Goal: Task Accomplishment & Management: Complete application form

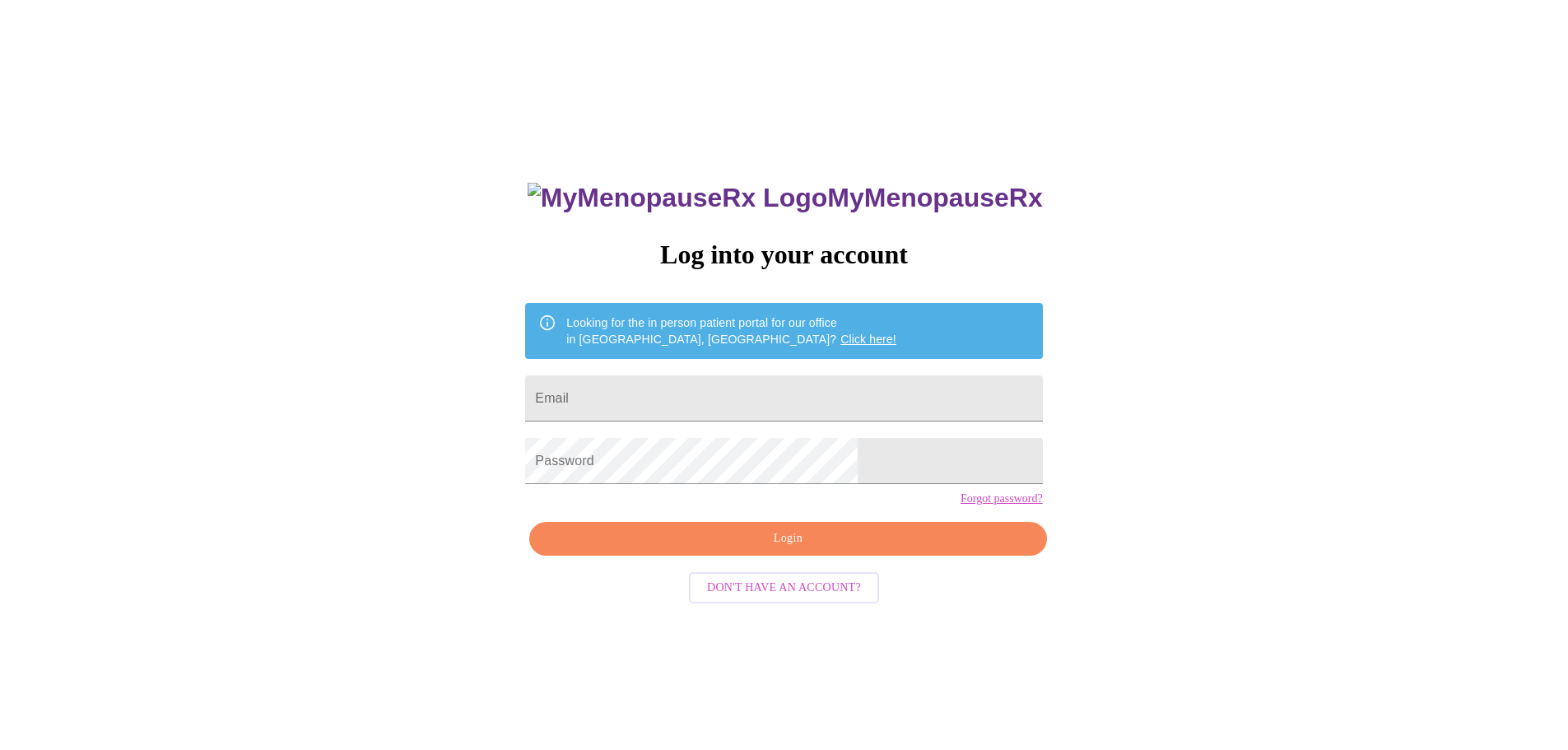
type input "[EMAIL_ADDRESS][DOMAIN_NAME]"
click at [771, 550] on span "Login" at bounding box center [788, 538] width 480 height 20
click at [858, 461] on div at bounding box center [858, 461] width 0 height 0
click at [797, 550] on span "Login" at bounding box center [788, 538] width 480 height 20
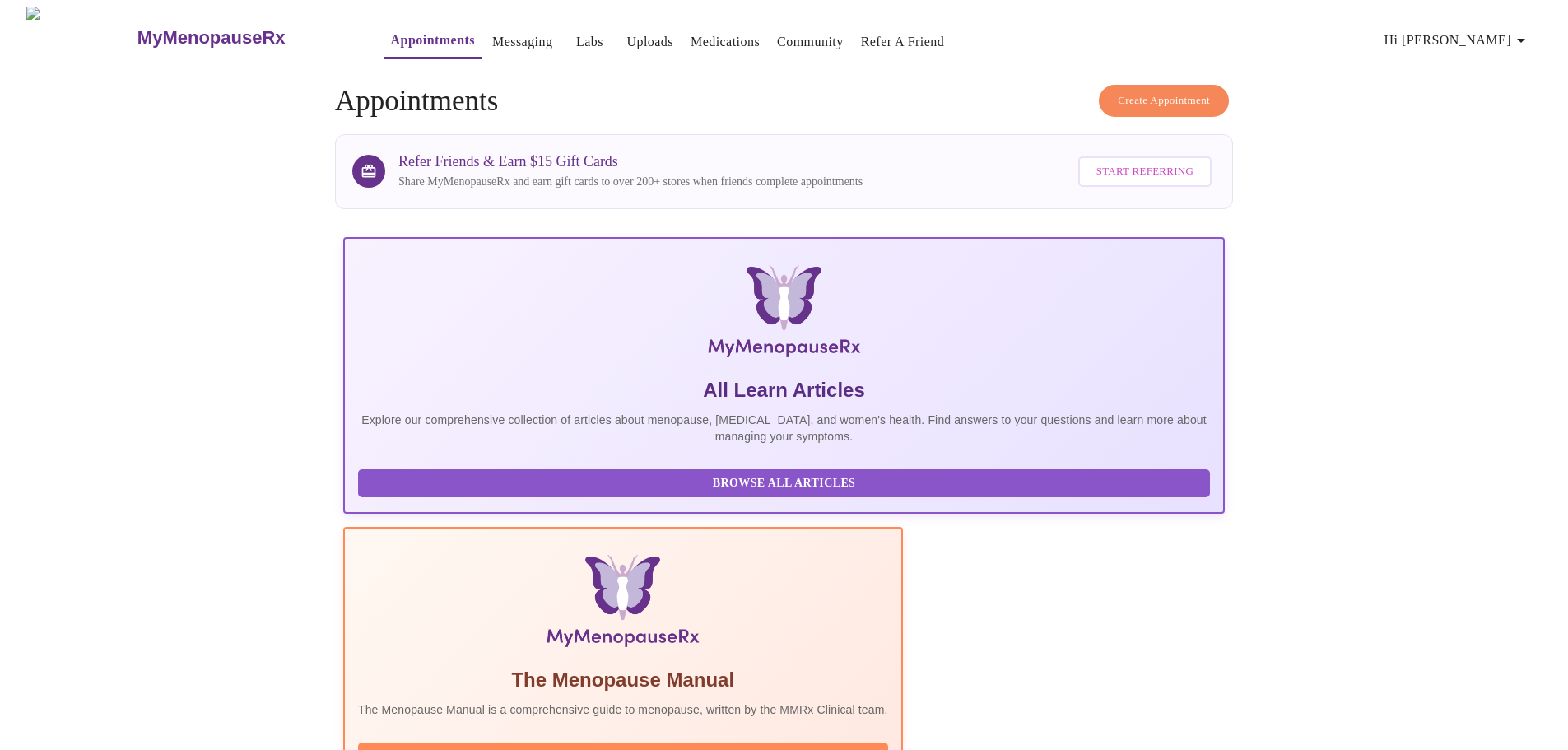
click at [1507, 35] on span "Hi [PERSON_NAME]" at bounding box center [1458, 40] width 147 height 23
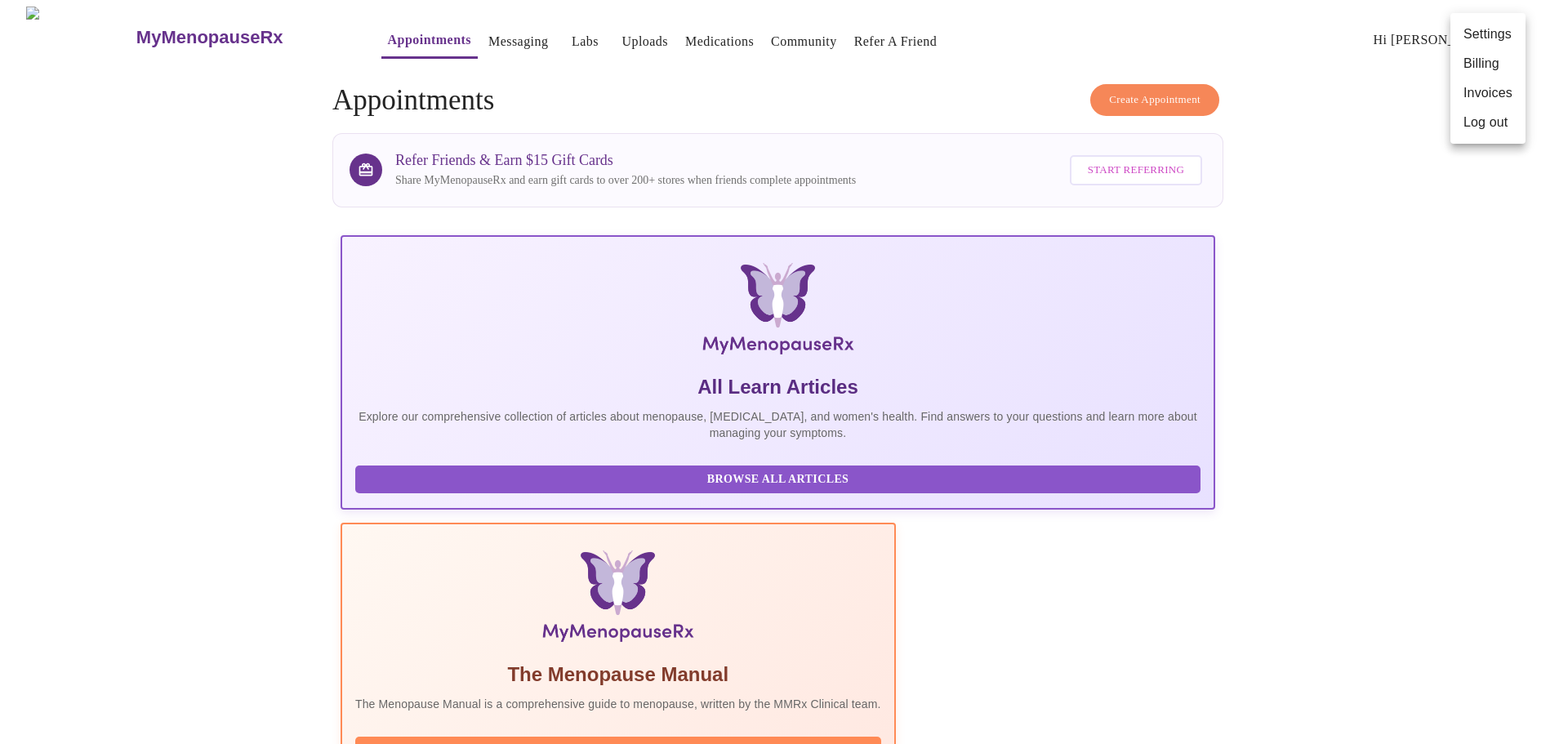
click at [1487, 64] on li "Billing" at bounding box center [1488, 64] width 75 height 29
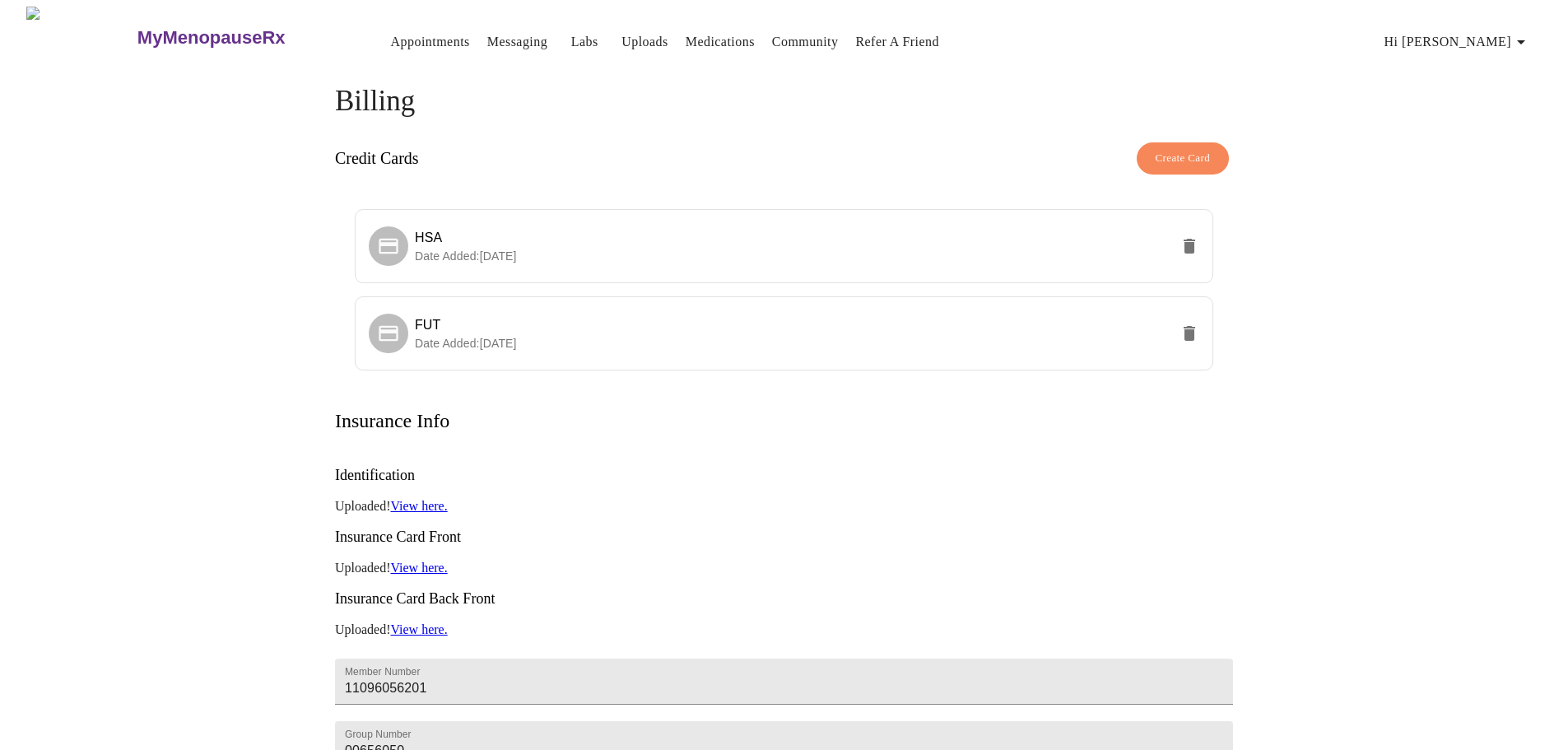
click at [394, 31] on link "Appointments" at bounding box center [431, 42] width 79 height 23
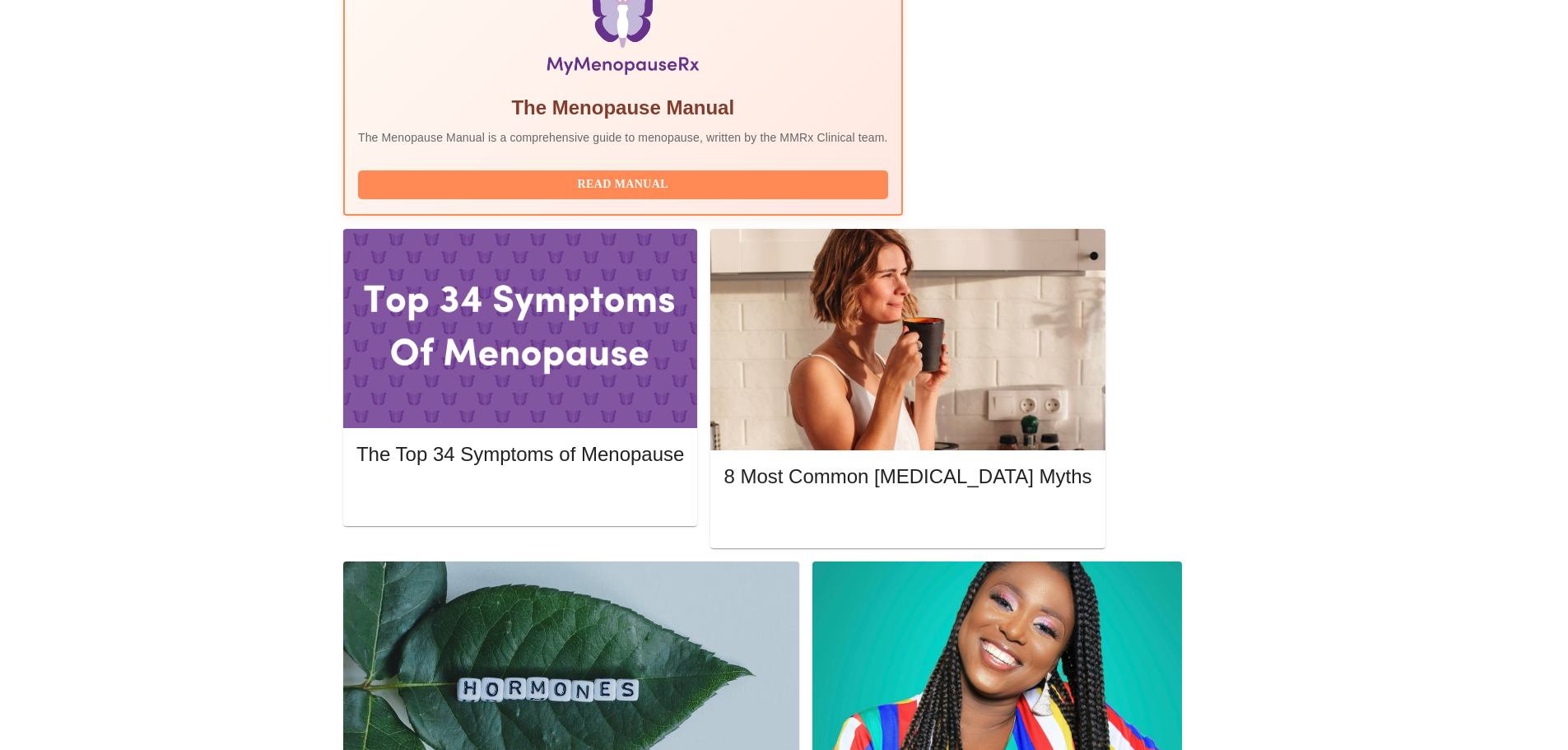
scroll to position [363, 0]
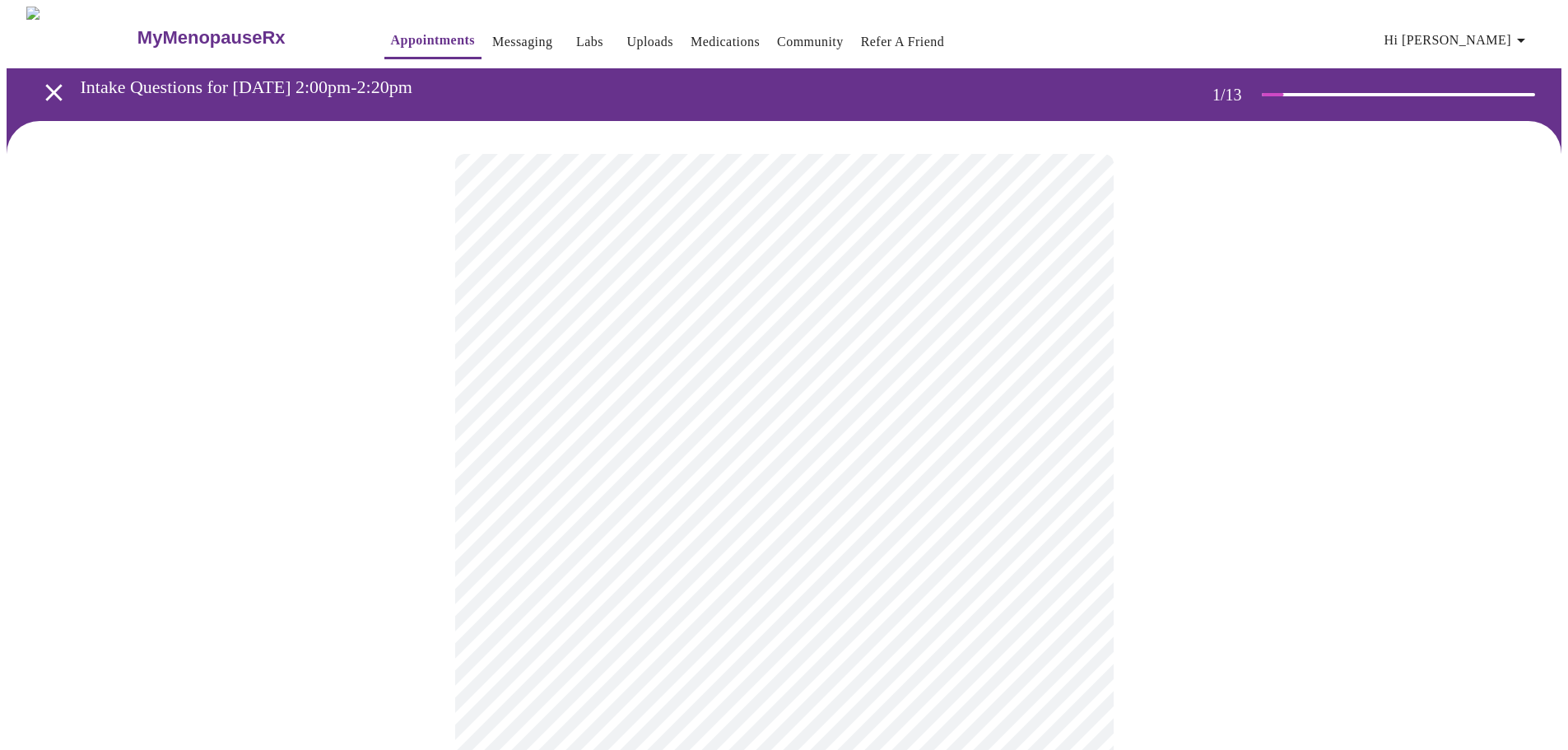
click at [1073, 369] on body "MyMenopauseRx Appointments Messaging Labs Uploads Medications Community Refer a…" at bounding box center [784, 759] width 1556 height 1504
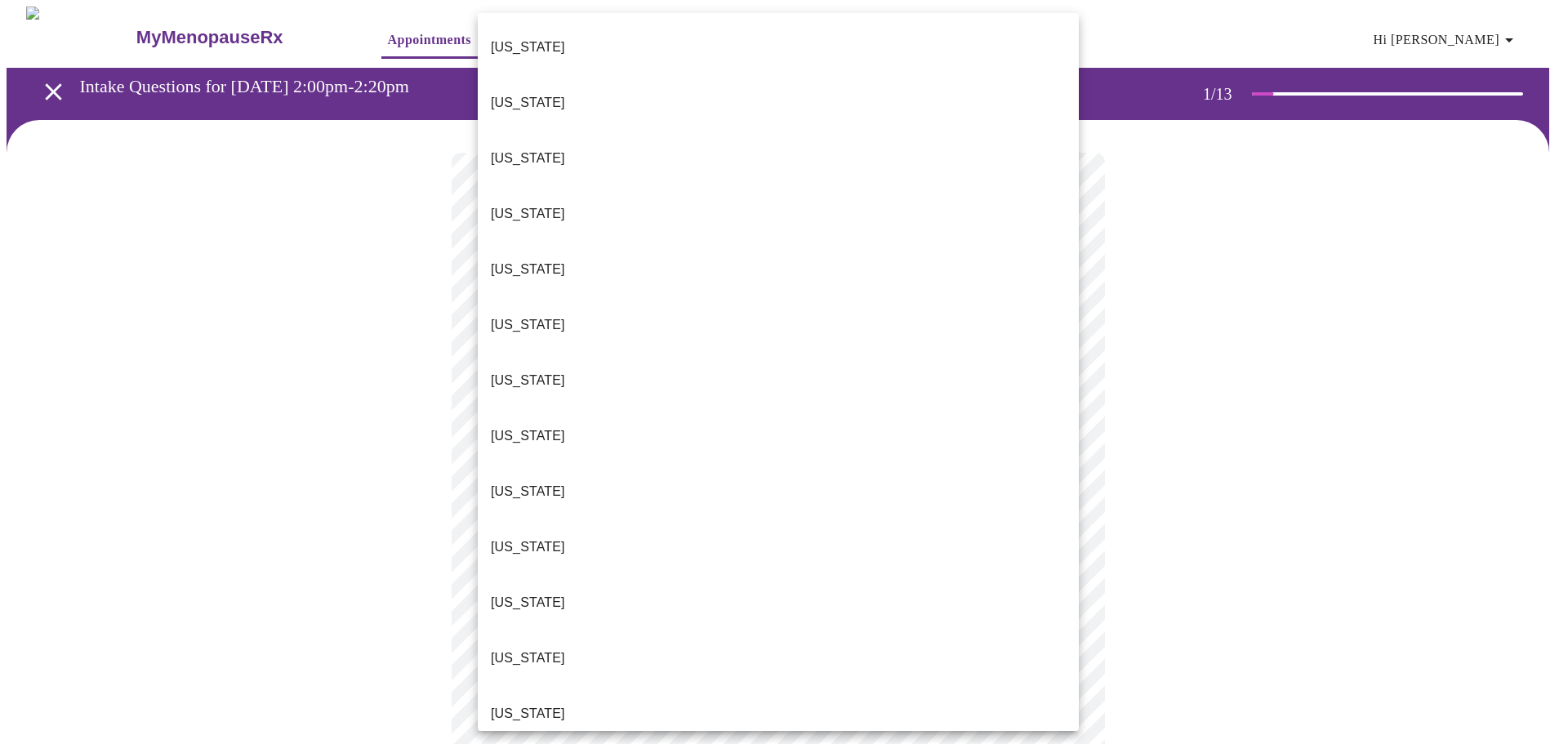
click at [871, 130] on li "[US_STATE]" at bounding box center [778, 158] width 601 height 55
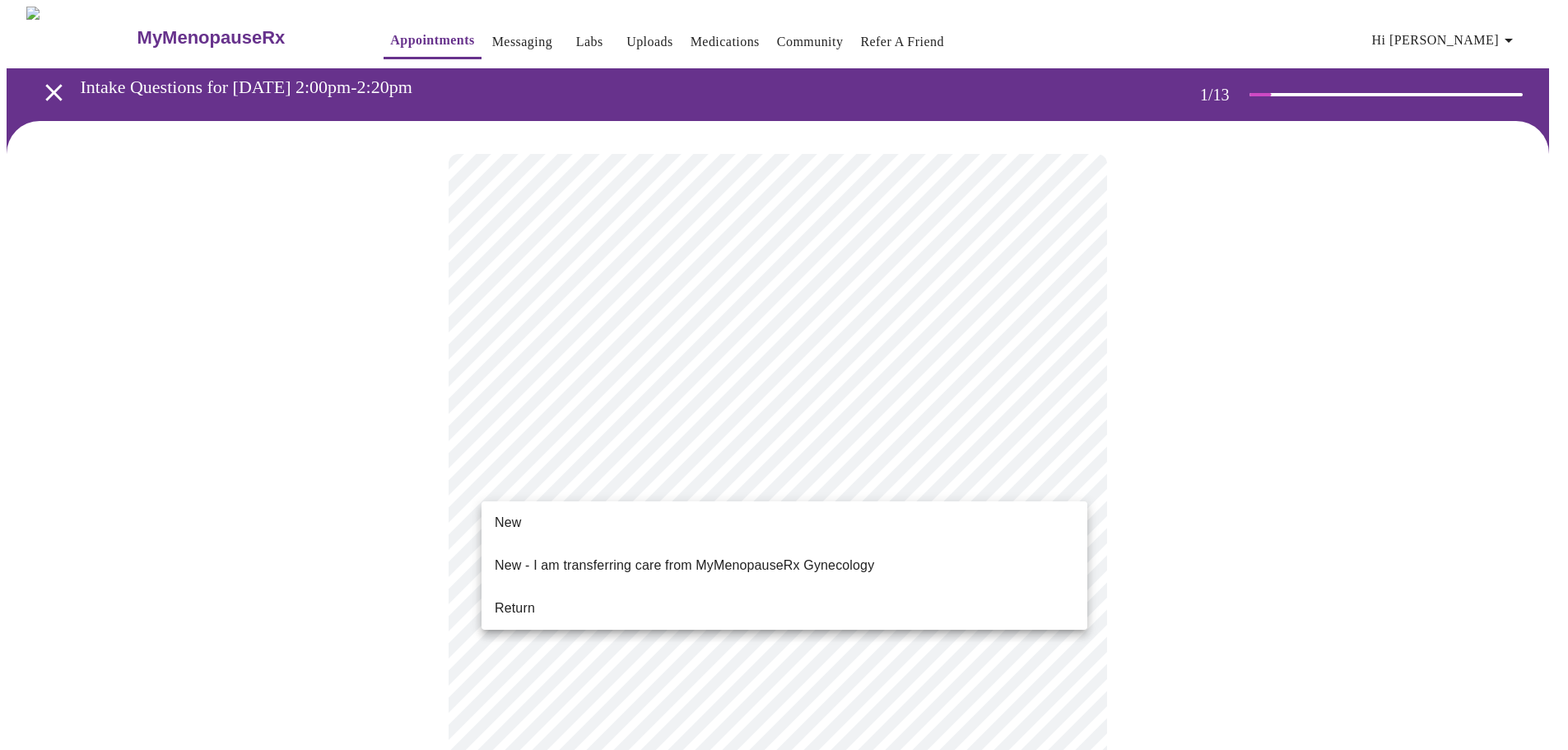
click at [1071, 480] on body "MyMenopauseRx Appointments Messaging Labs Uploads Medications Community Refer a…" at bounding box center [784, 754] width 1556 height 1494
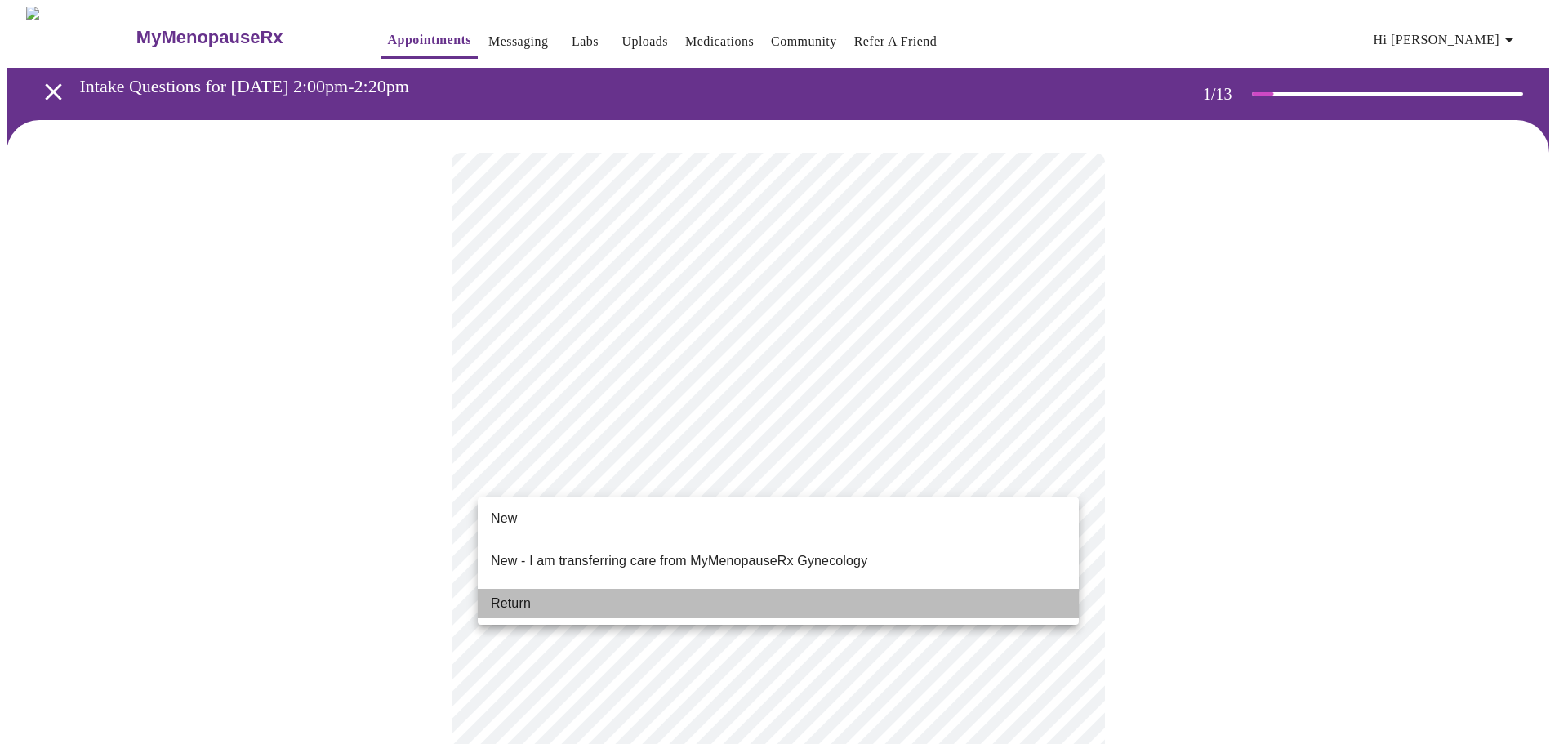
click at [765, 601] on li "Return" at bounding box center [778, 603] width 601 height 29
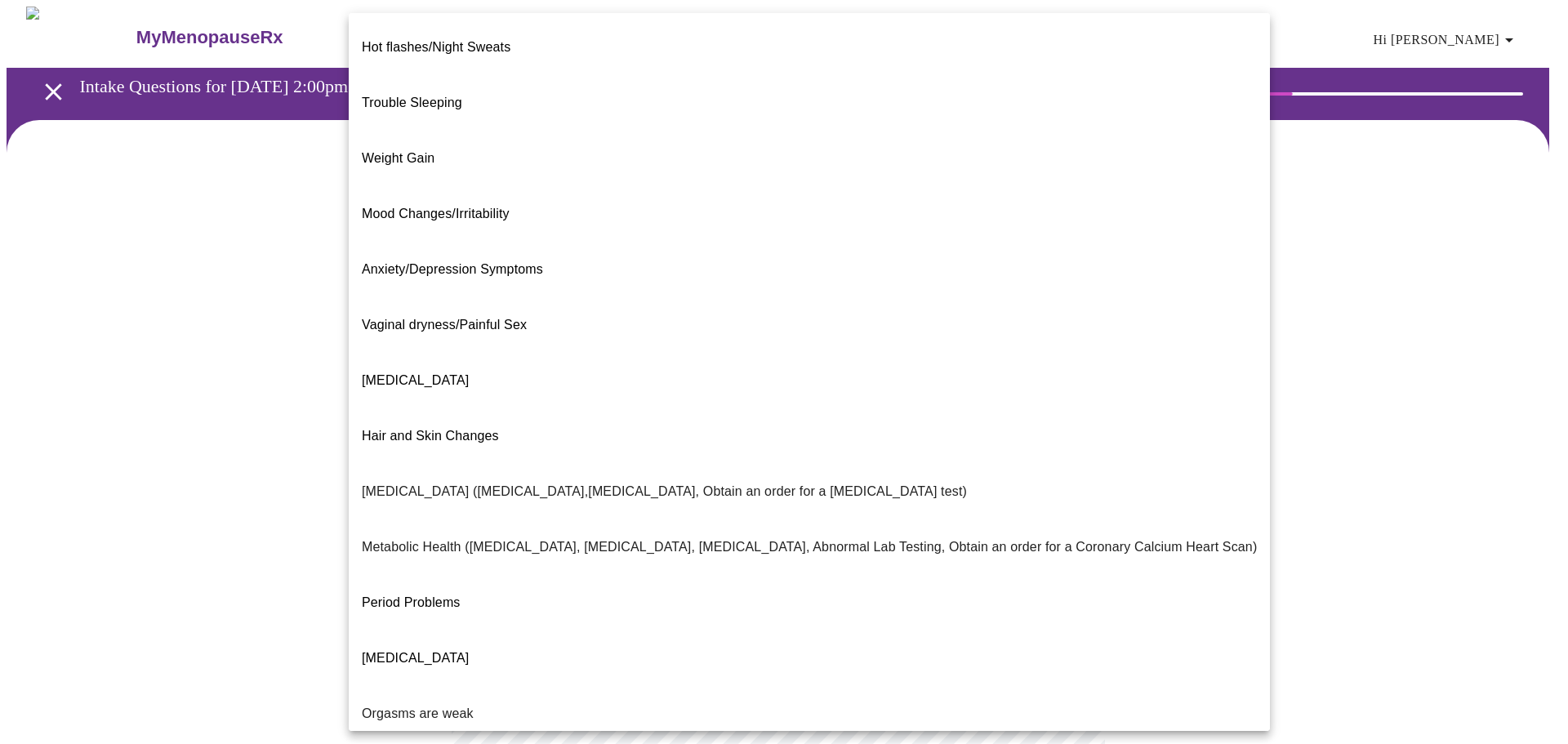
click at [1069, 340] on body "MyMenopauseRx Appointments Messaging Labs Uploads Medications Community Refer a…" at bounding box center [784, 498] width 1556 height 982
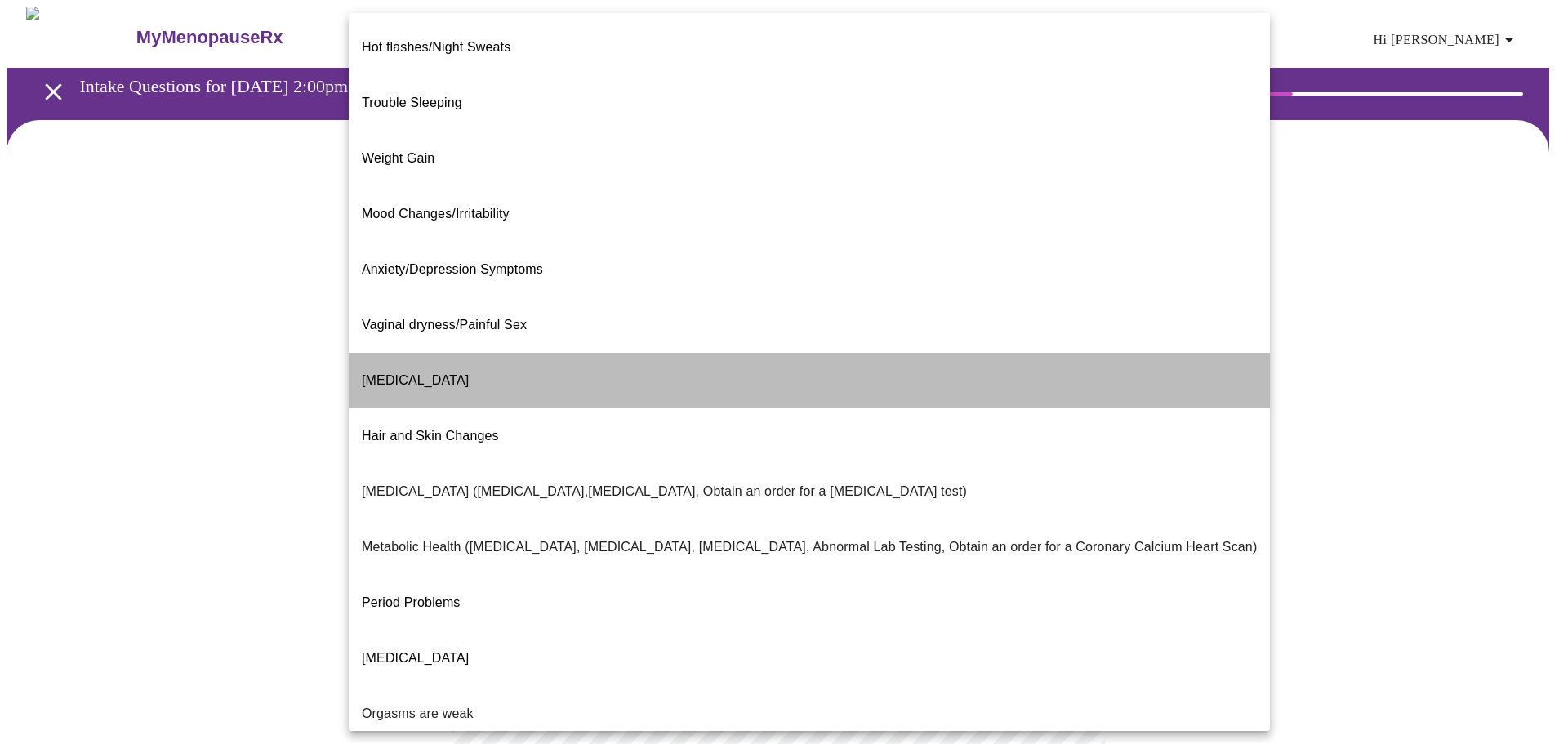
click at [981, 353] on li "[MEDICAL_DATA]" at bounding box center [810, 381] width 921 height 55
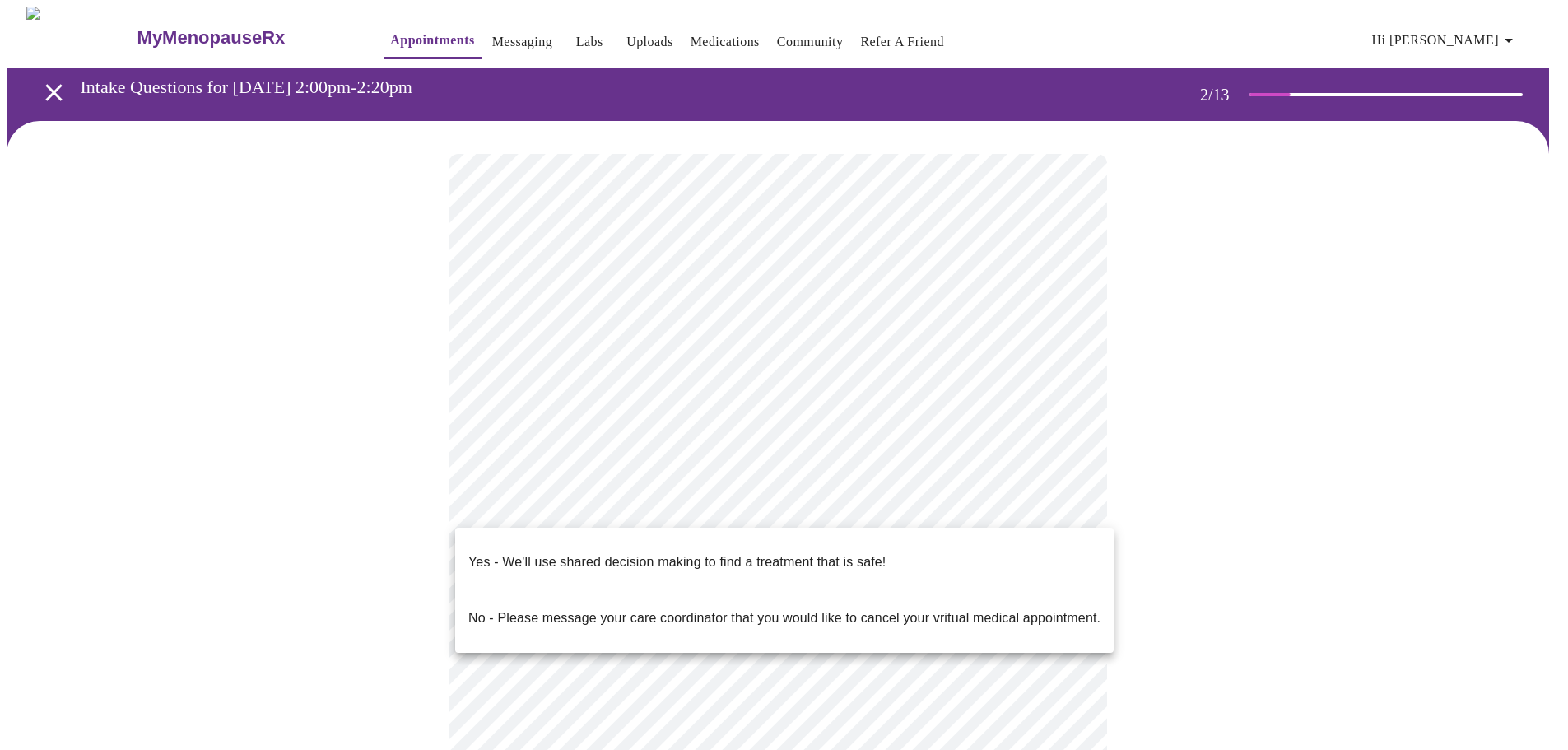
click at [1087, 506] on body "MyMenopauseRx Appointments Messaging Labs Uploads Medications Community Refer a…" at bounding box center [784, 497] width 1556 height 980
click at [1025, 546] on li "Yes - We'll use shared decision making to find a treatment that is safe!" at bounding box center [784, 562] width 659 height 56
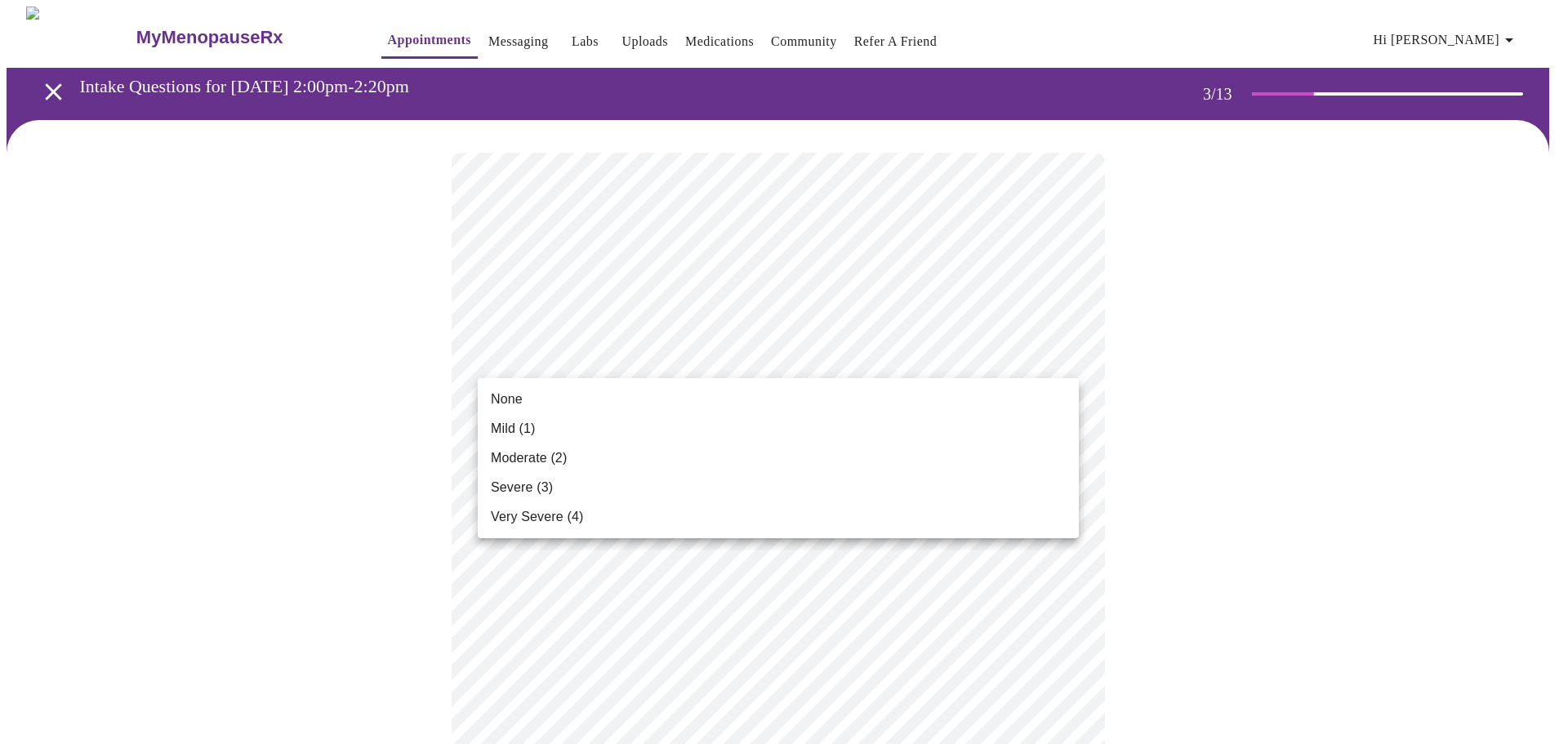
click at [1034, 422] on li "Mild (1)" at bounding box center [778, 428] width 601 height 29
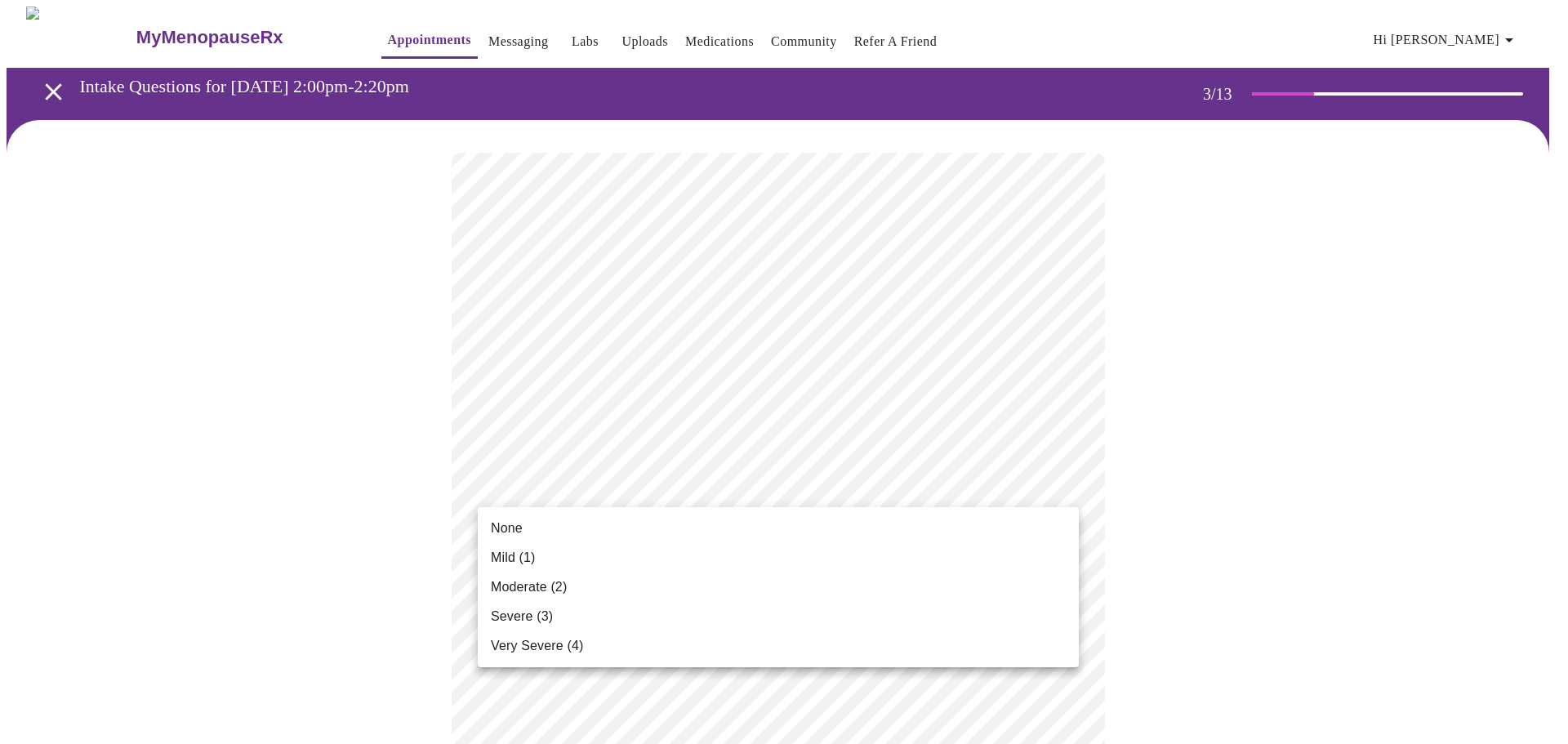
click at [991, 525] on li "None" at bounding box center [778, 528] width 601 height 29
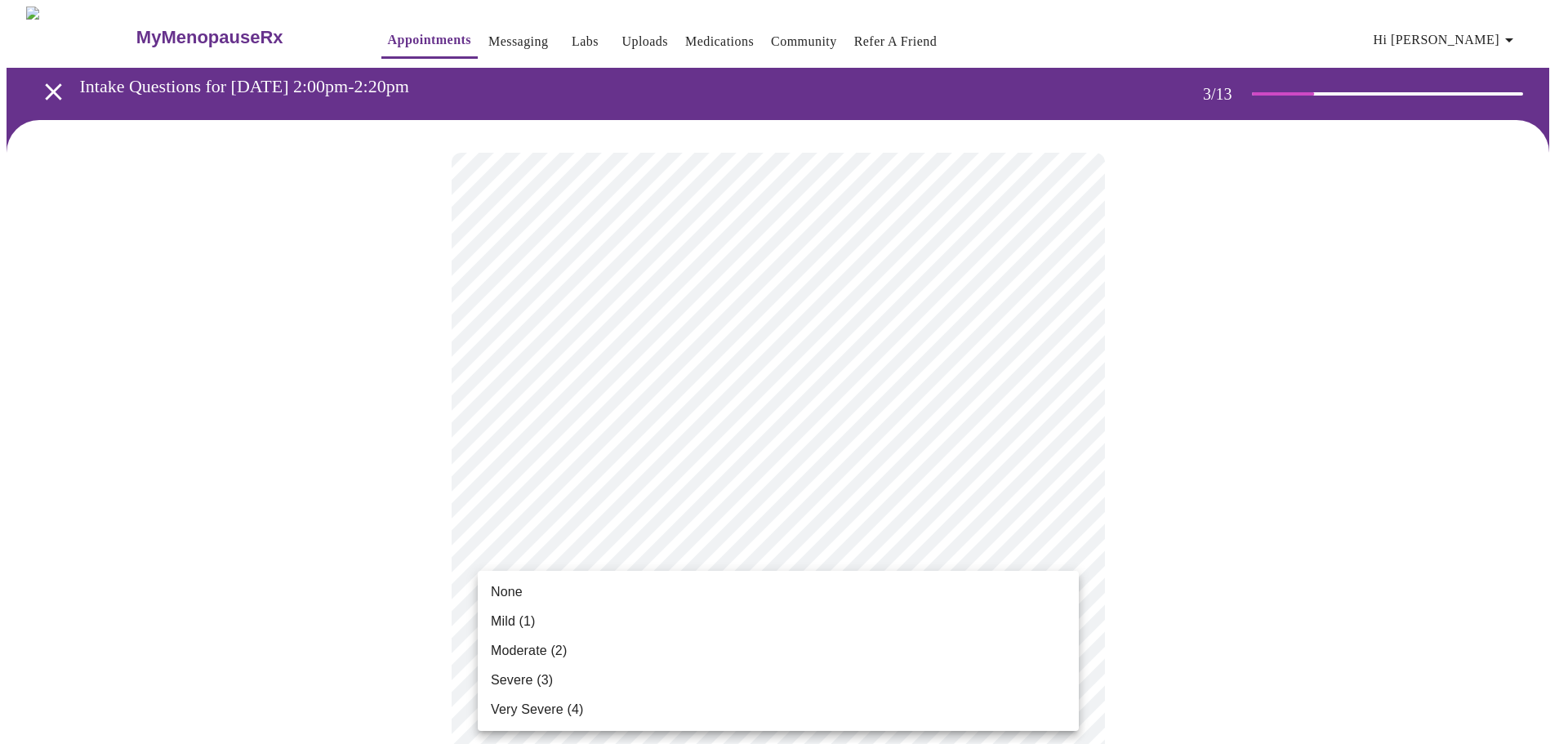
click at [1013, 593] on li "None" at bounding box center [778, 592] width 601 height 29
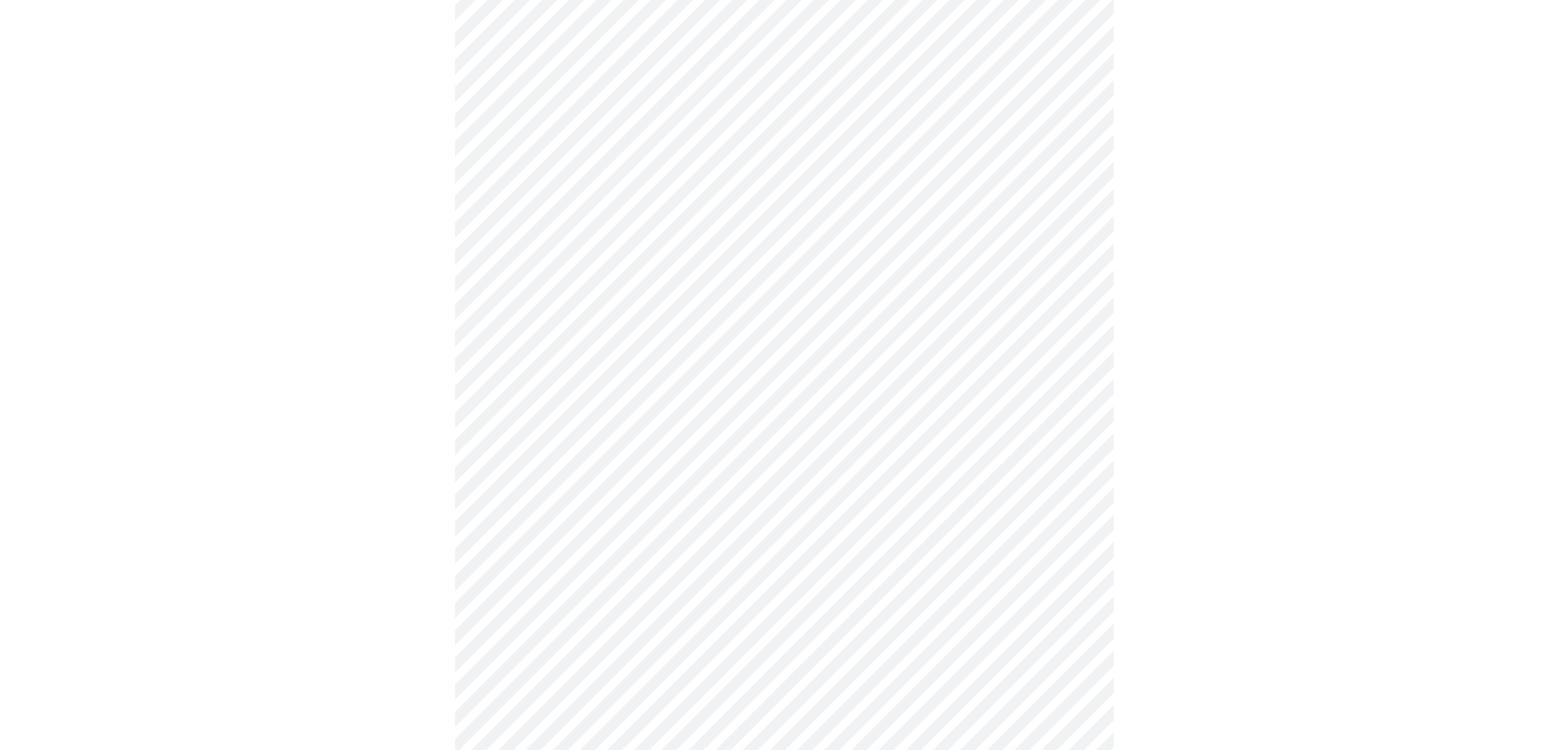
scroll to position [329, 0]
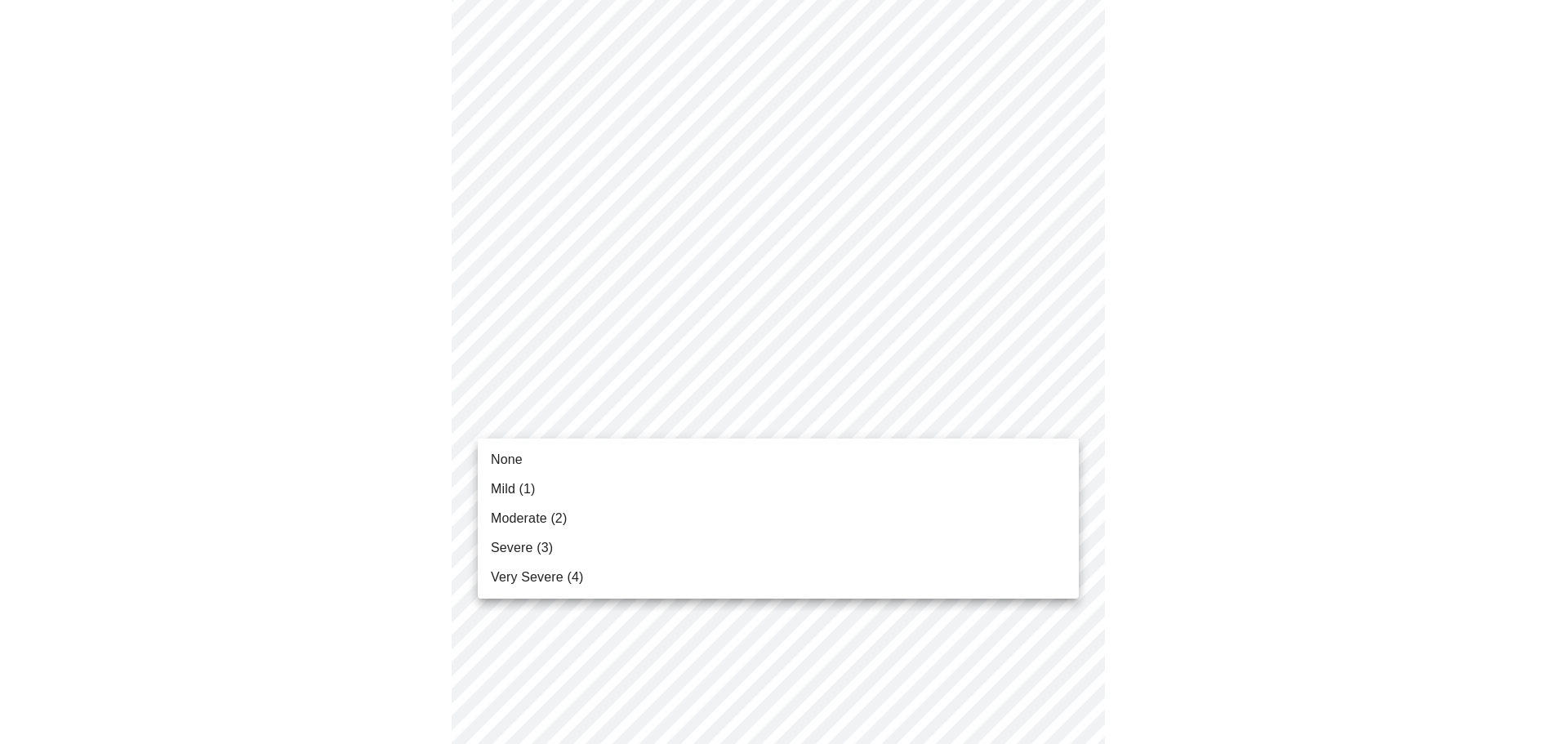
click at [1059, 416] on body "MyMenopauseRx Appointments Messaging Labs Uploads Medications Community Refer a…" at bounding box center [784, 731] width 1556 height 2104
click at [1032, 460] on li "None" at bounding box center [778, 460] width 601 height 29
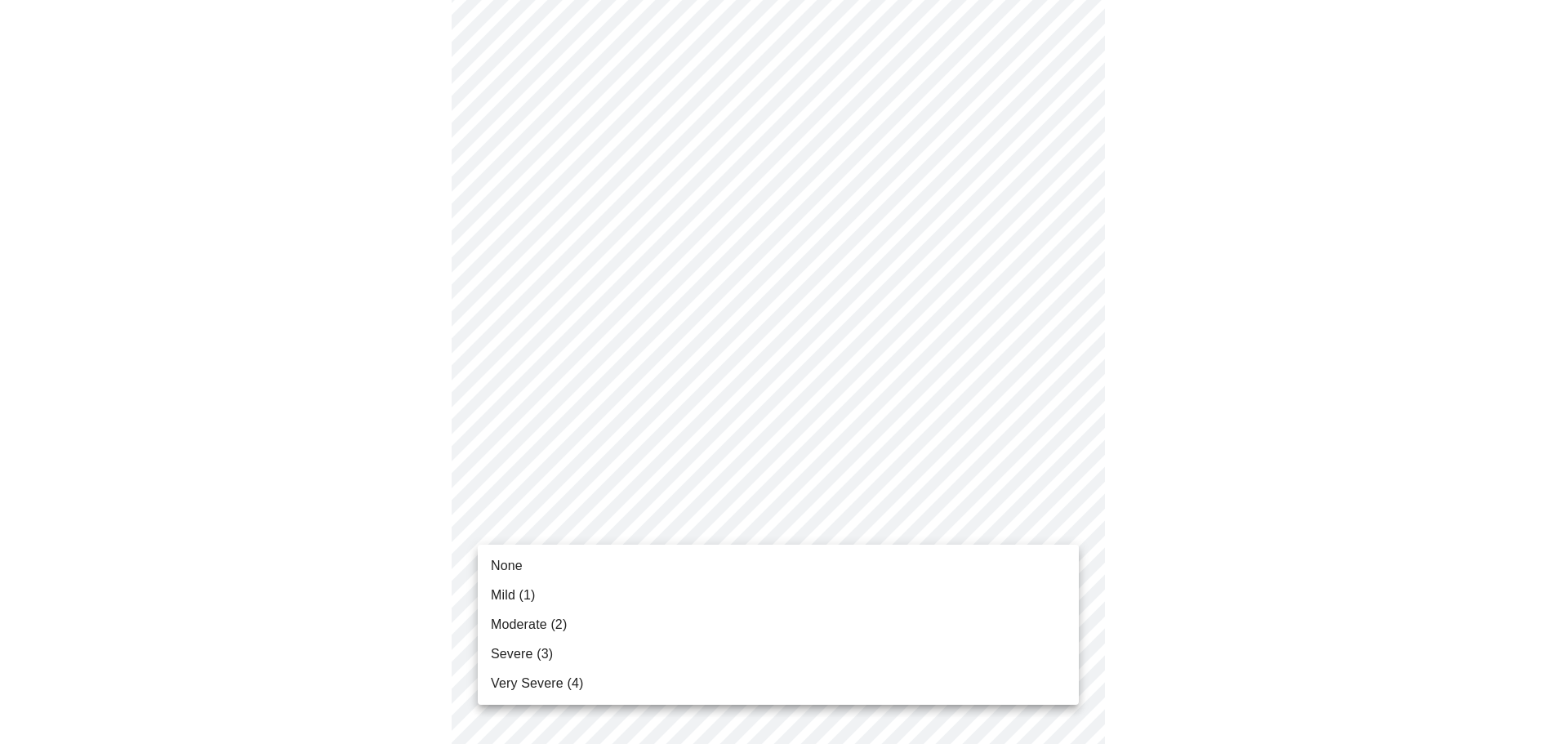
click at [1066, 526] on body "MyMenopauseRx Appointments Messaging Labs Uploads Medications Community Refer a…" at bounding box center [784, 719] width 1556 height 2081
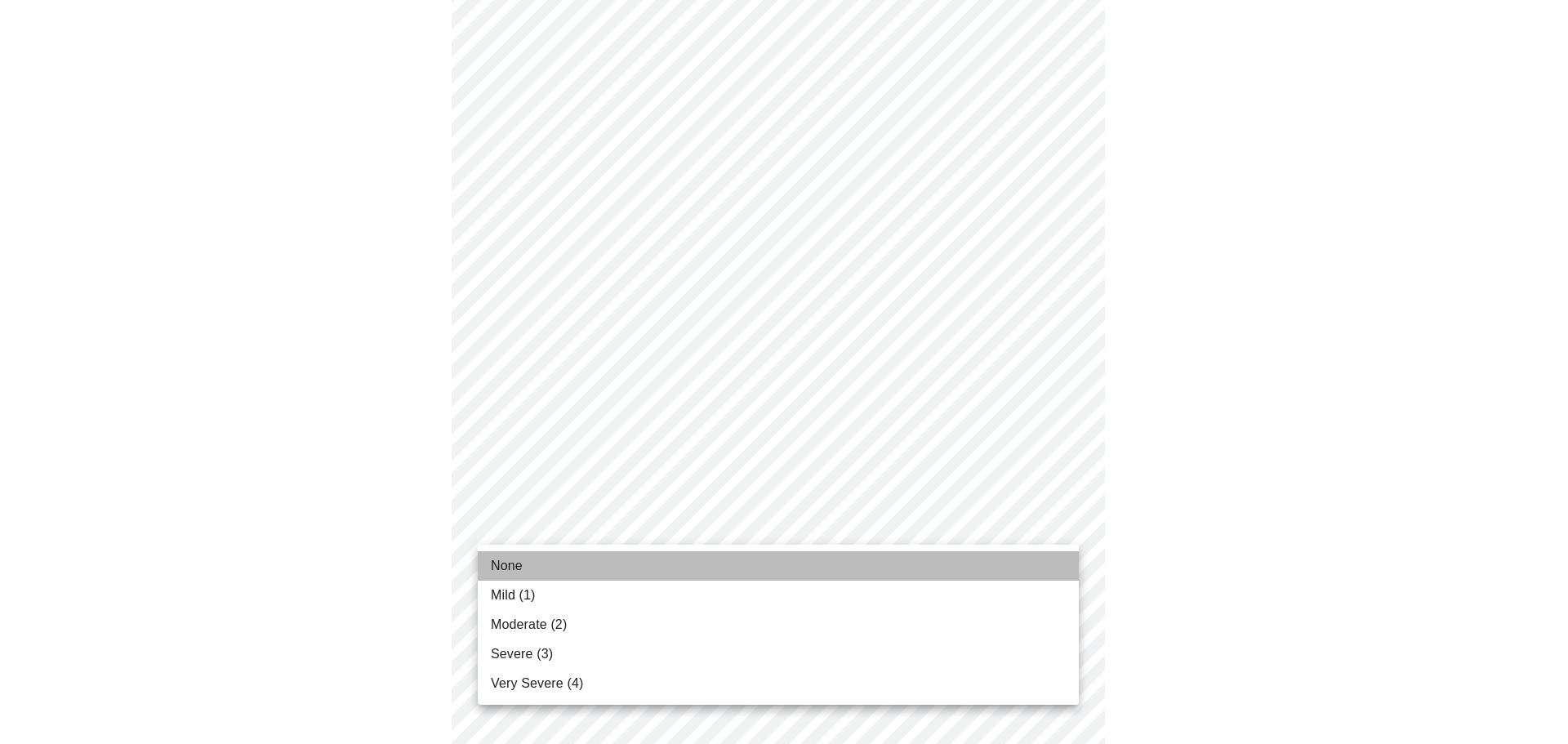
click at [968, 565] on li "None" at bounding box center [778, 565] width 601 height 29
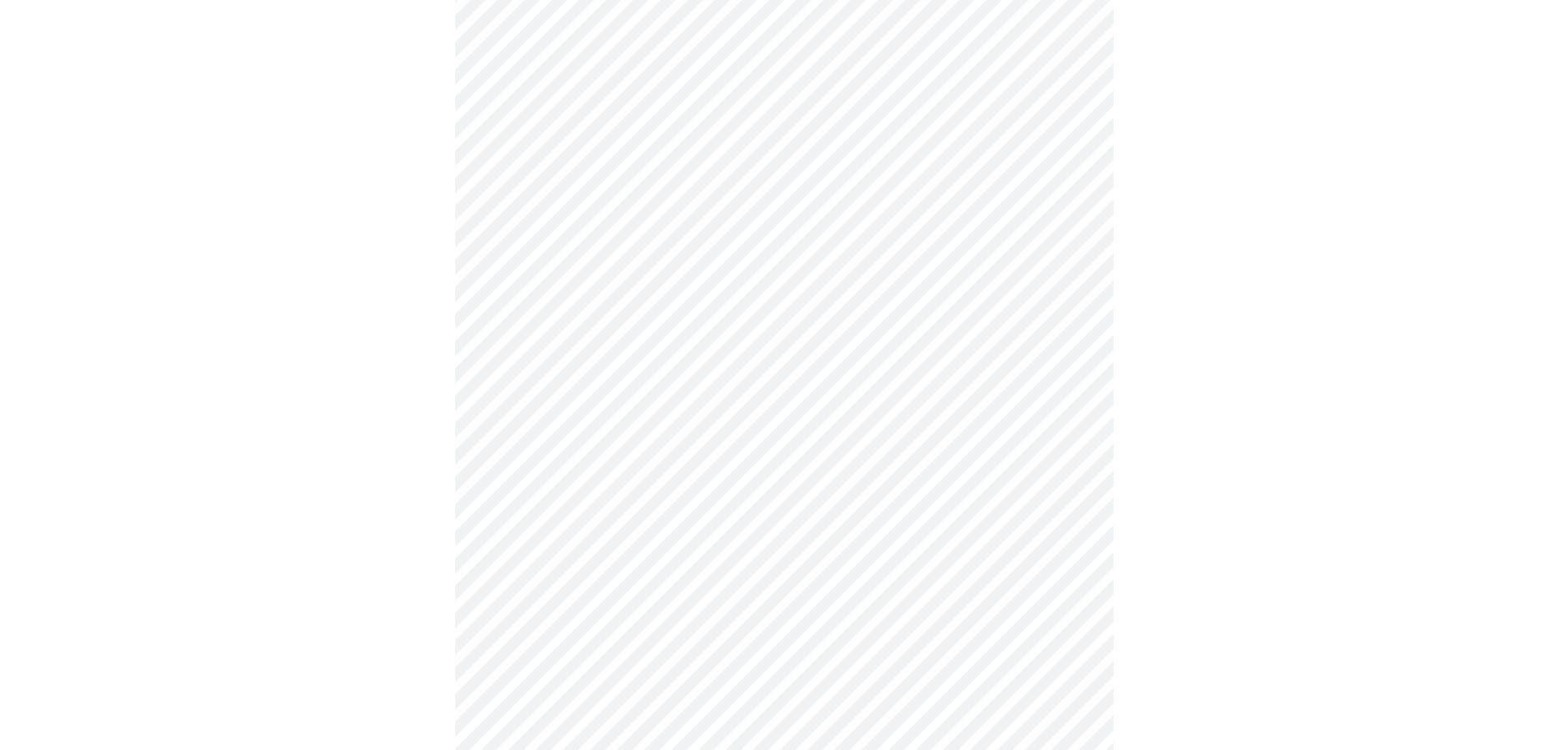
click at [1072, 635] on body "MyMenopauseRx Appointments Messaging Labs Uploads Medications Community Refer a…" at bounding box center [784, 714] width 1556 height 2074
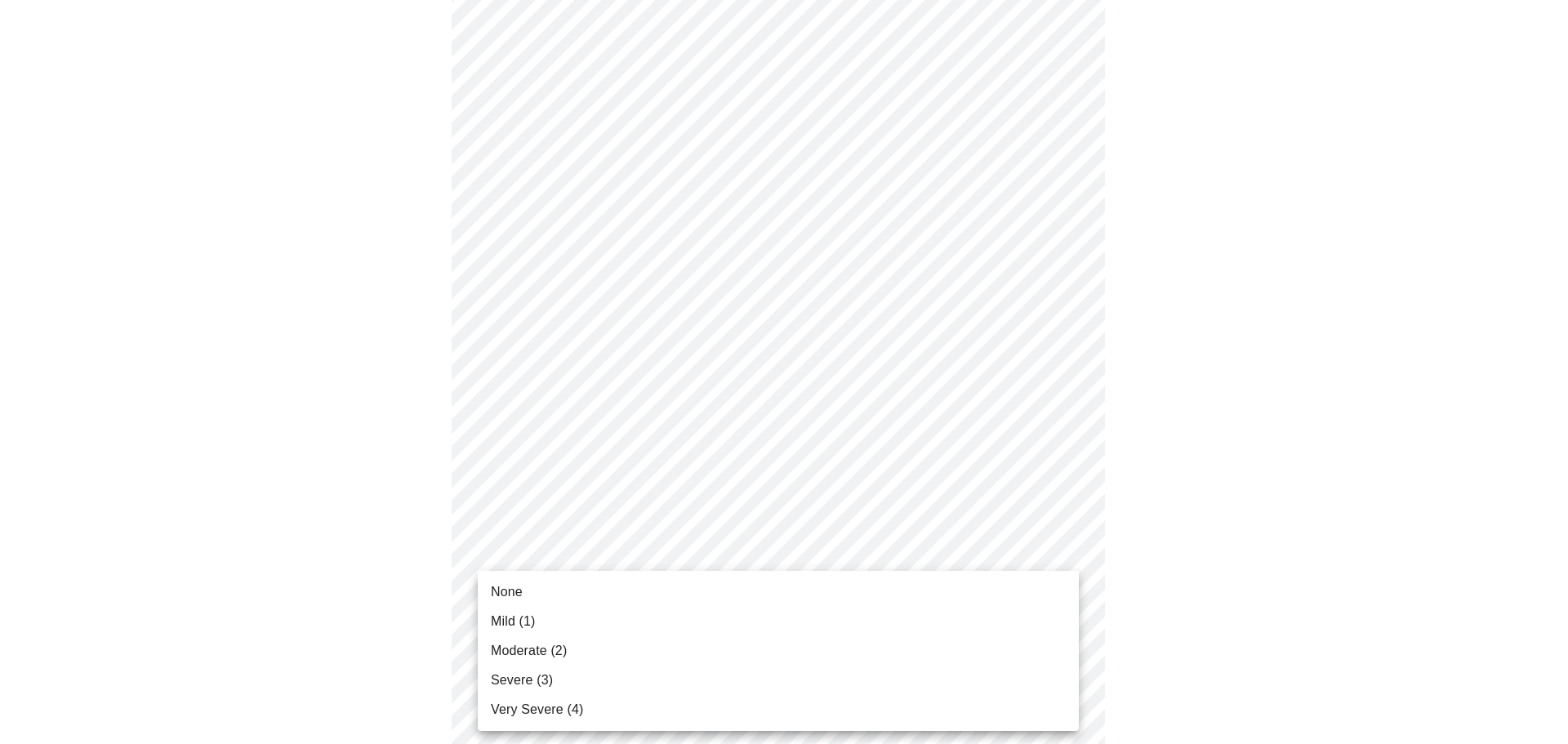
click at [984, 623] on li "Mild (1)" at bounding box center [778, 621] width 601 height 29
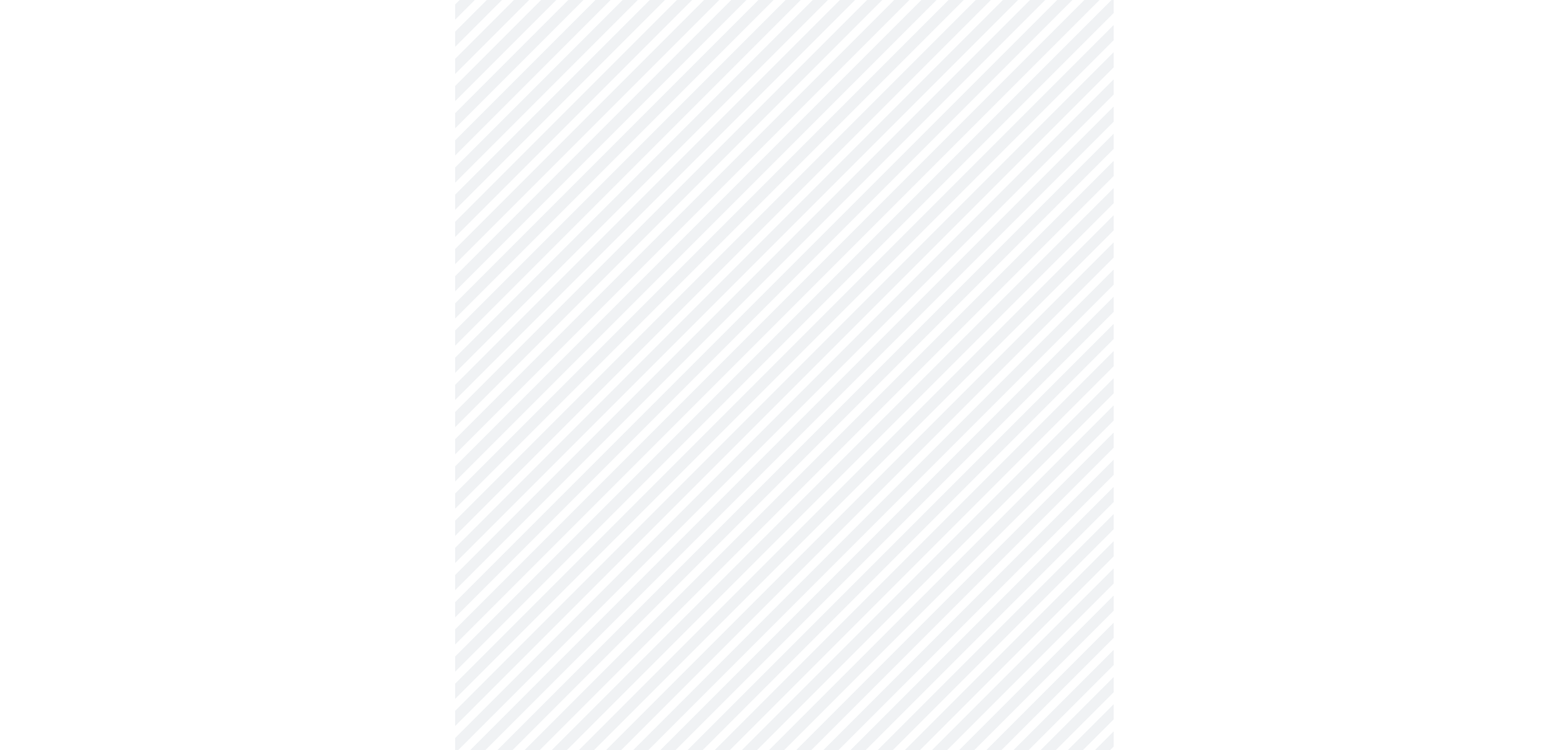
scroll to position [988, 0]
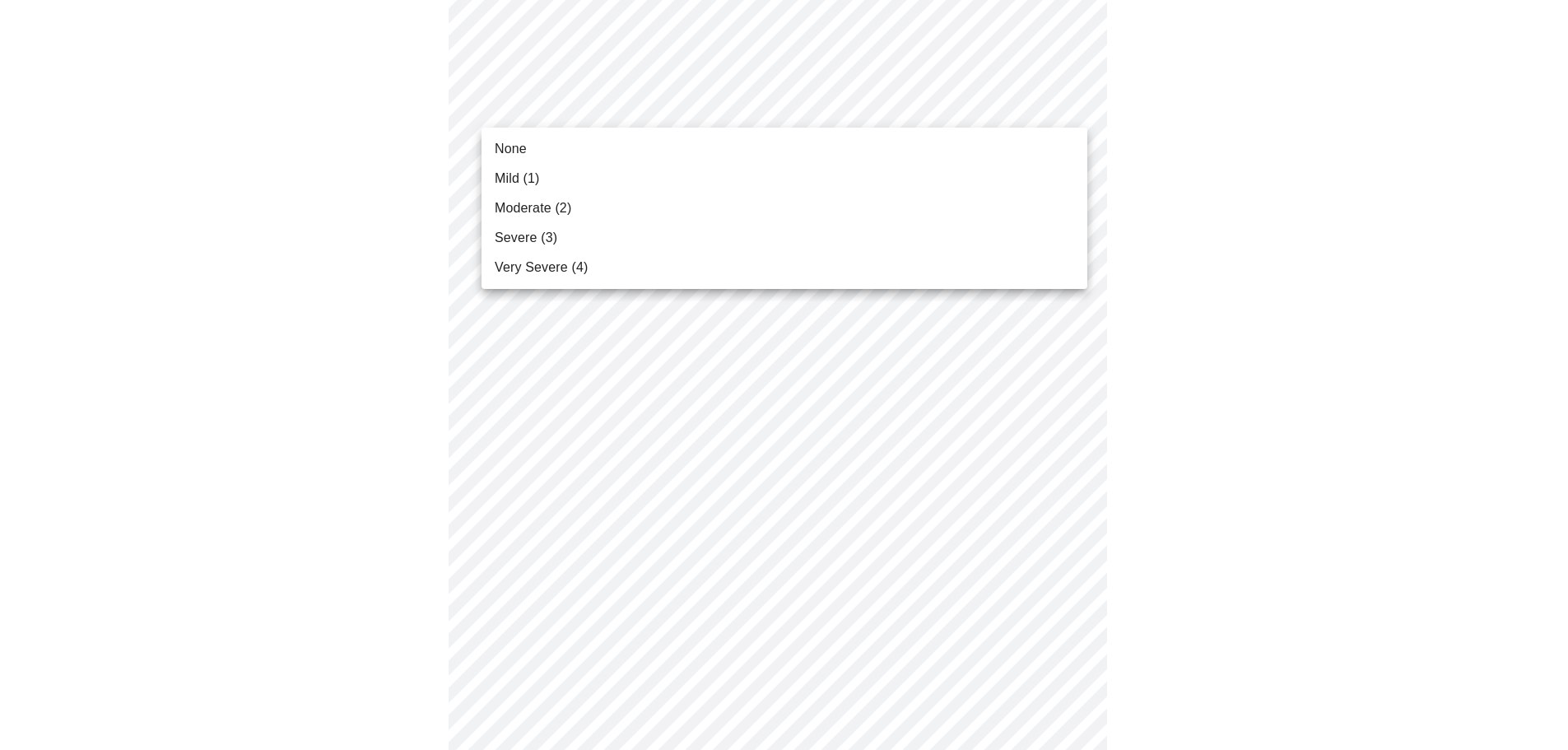
click at [1074, 113] on body "MyMenopauseRx Appointments Messaging Labs Uploads Medications Community Refer a…" at bounding box center [784, 44] width 1556 height 2051
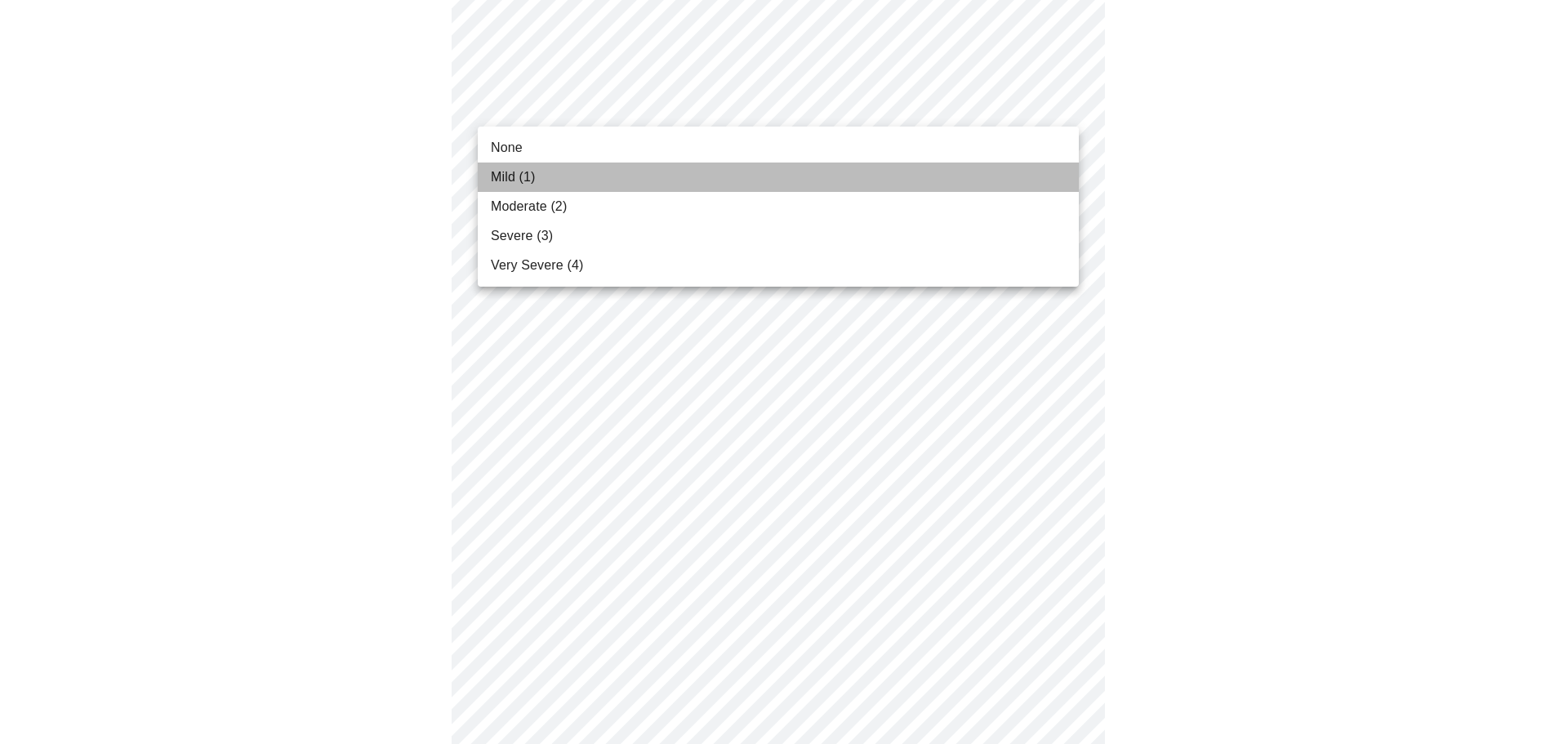
click at [1043, 183] on li "Mild (1)" at bounding box center [778, 177] width 601 height 29
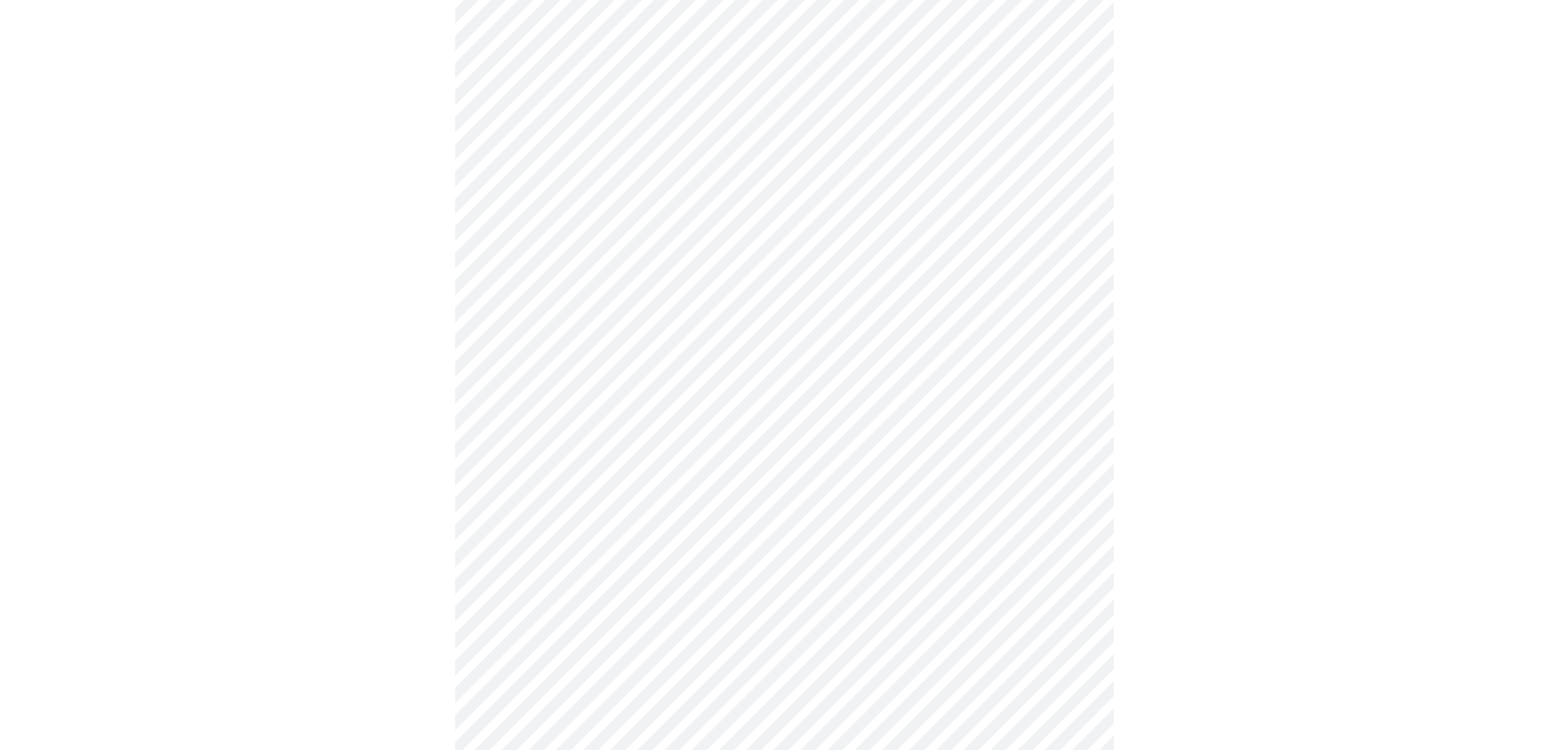
click at [1077, 235] on body "MyMenopauseRx Appointments Messaging Labs Uploads Medications Community Refer a…" at bounding box center [784, 33] width 1556 height 2028
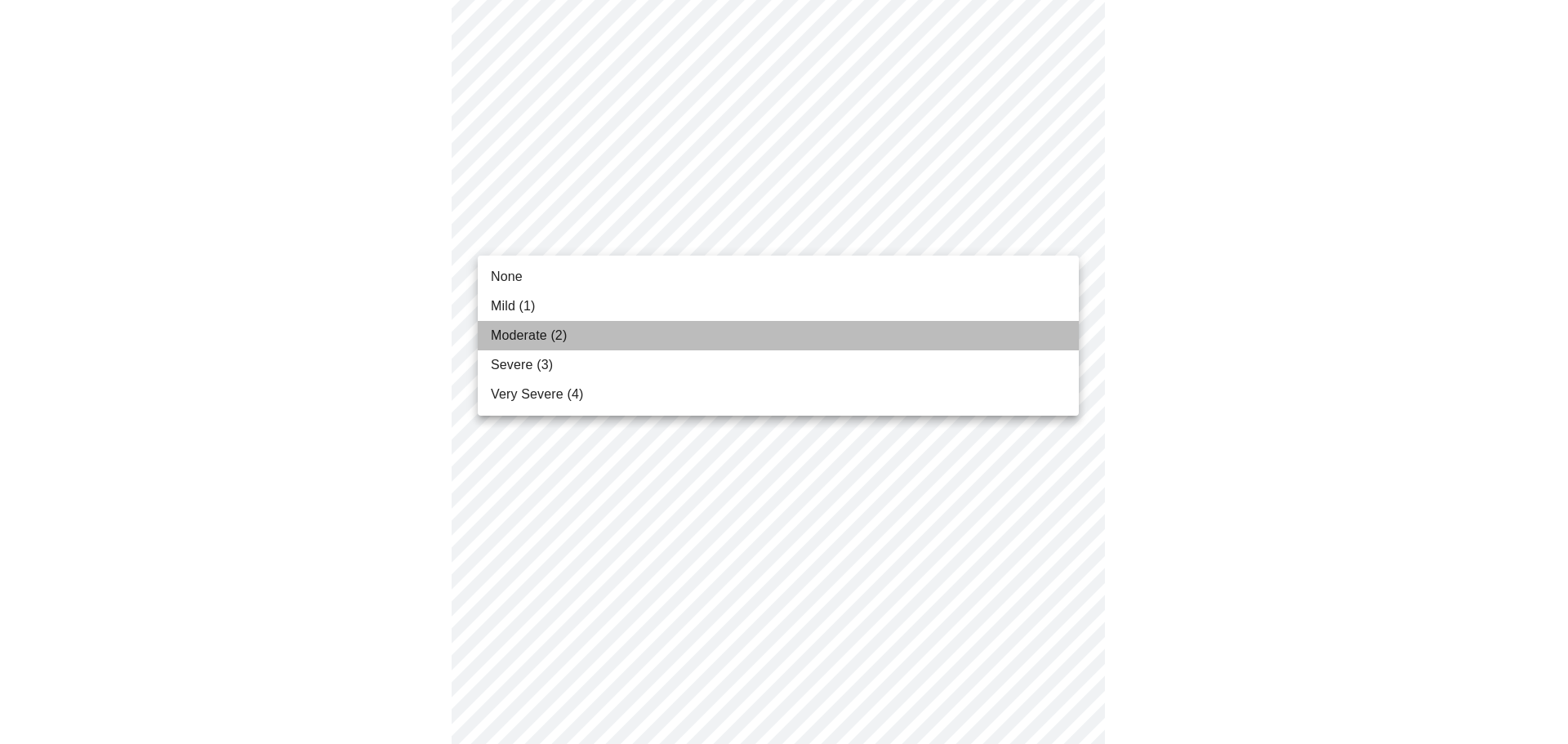
click at [956, 340] on li "Moderate (2)" at bounding box center [778, 335] width 601 height 29
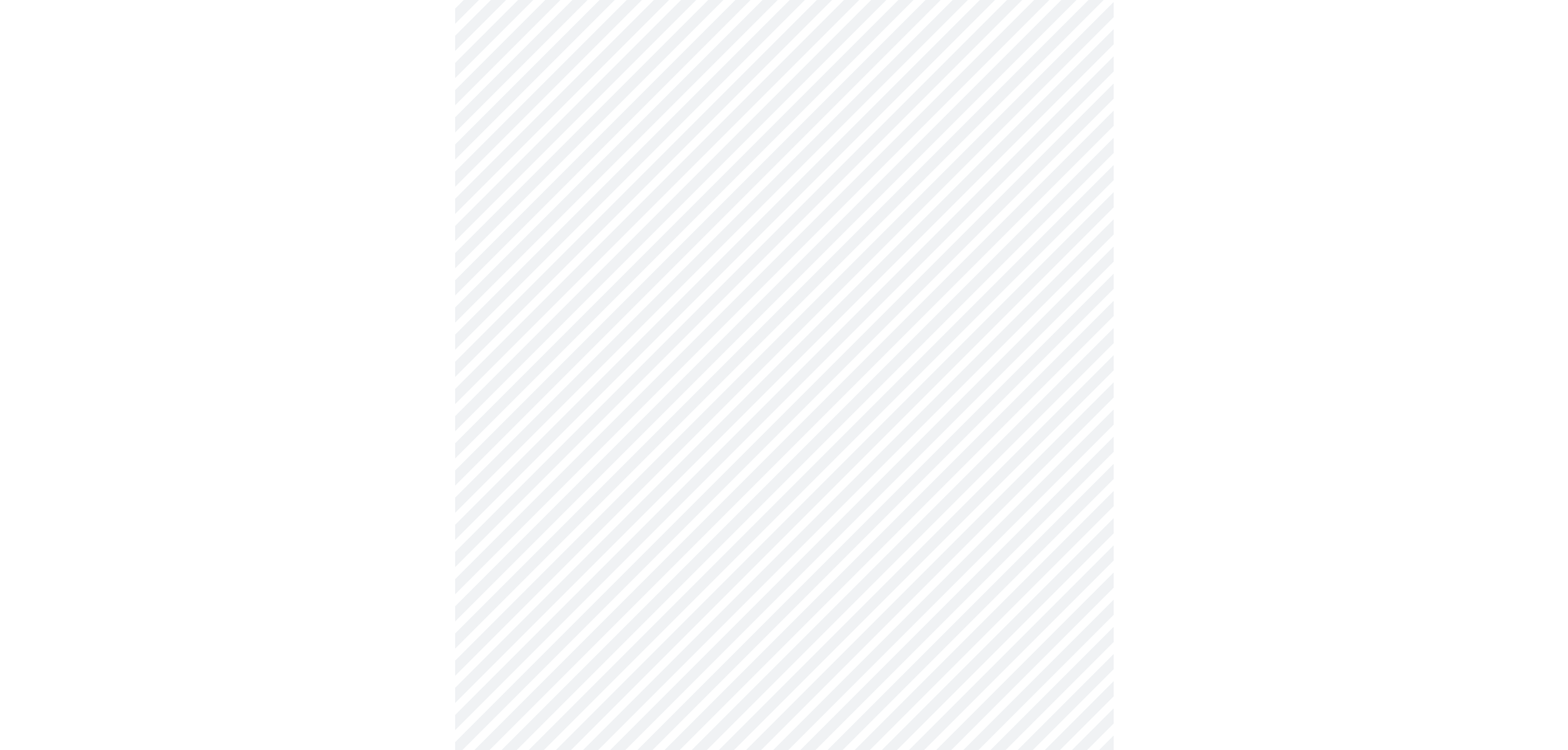
click at [1065, 354] on body "MyMenopauseRx Appointments Messaging Labs Uploads Medications Community Refer a…" at bounding box center [784, 21] width 1556 height 2005
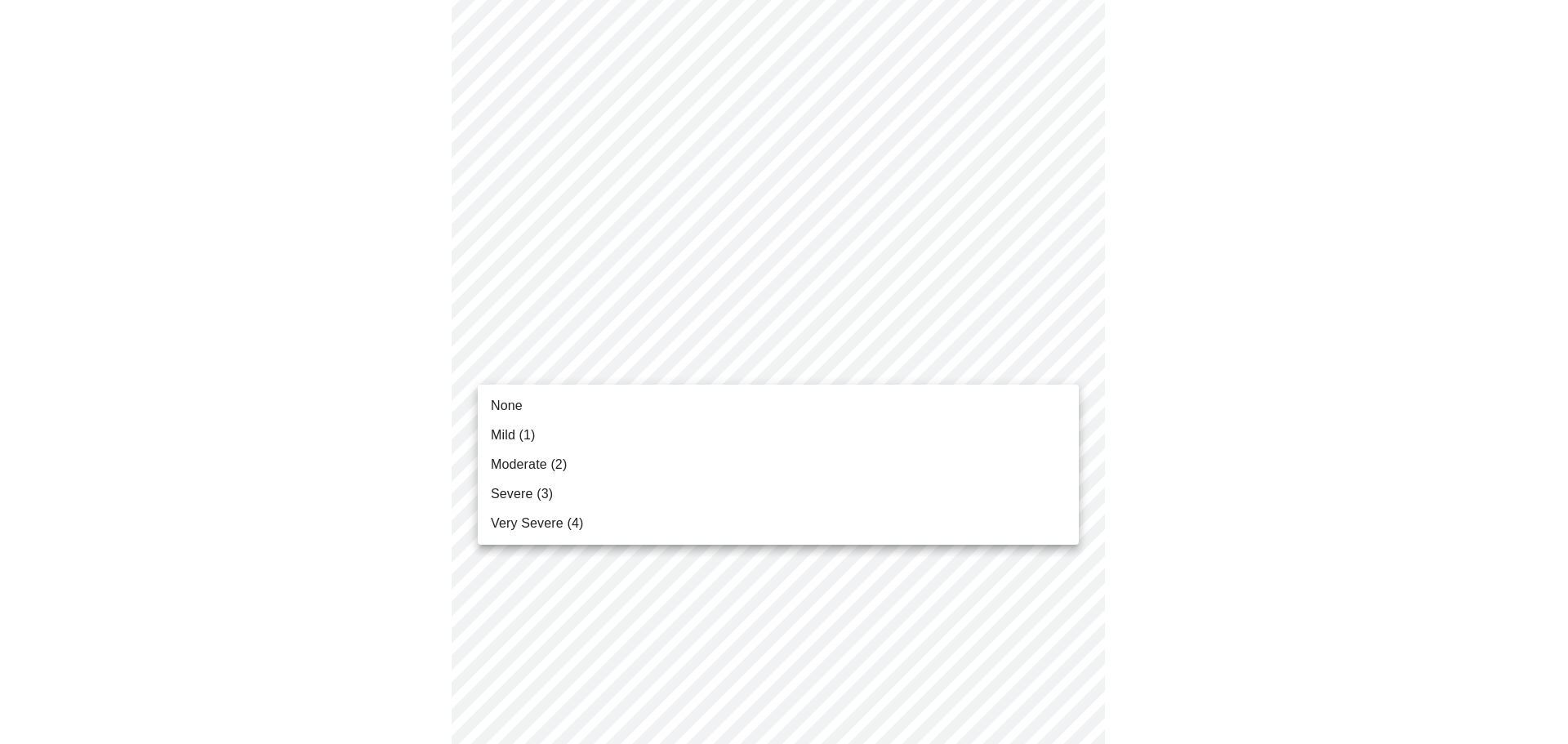
click at [1001, 435] on li "Mild (1)" at bounding box center [778, 435] width 601 height 29
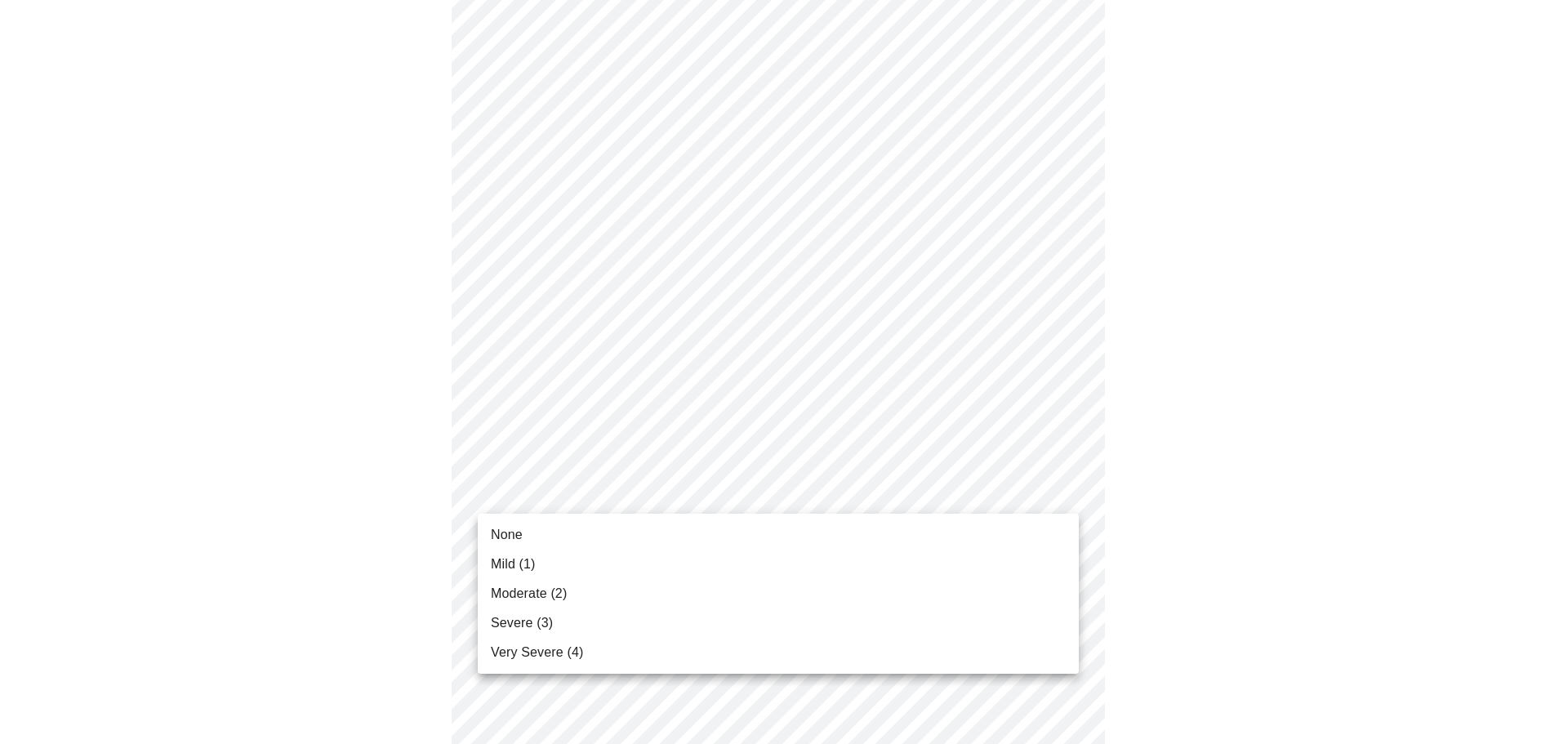
click at [1065, 493] on body "MyMenopauseRx Appointments Messaging Labs Uploads Medications Community Refer a…" at bounding box center [784, 10] width 1556 height 1967
click at [1008, 603] on li "Moderate (2)" at bounding box center [778, 594] width 601 height 29
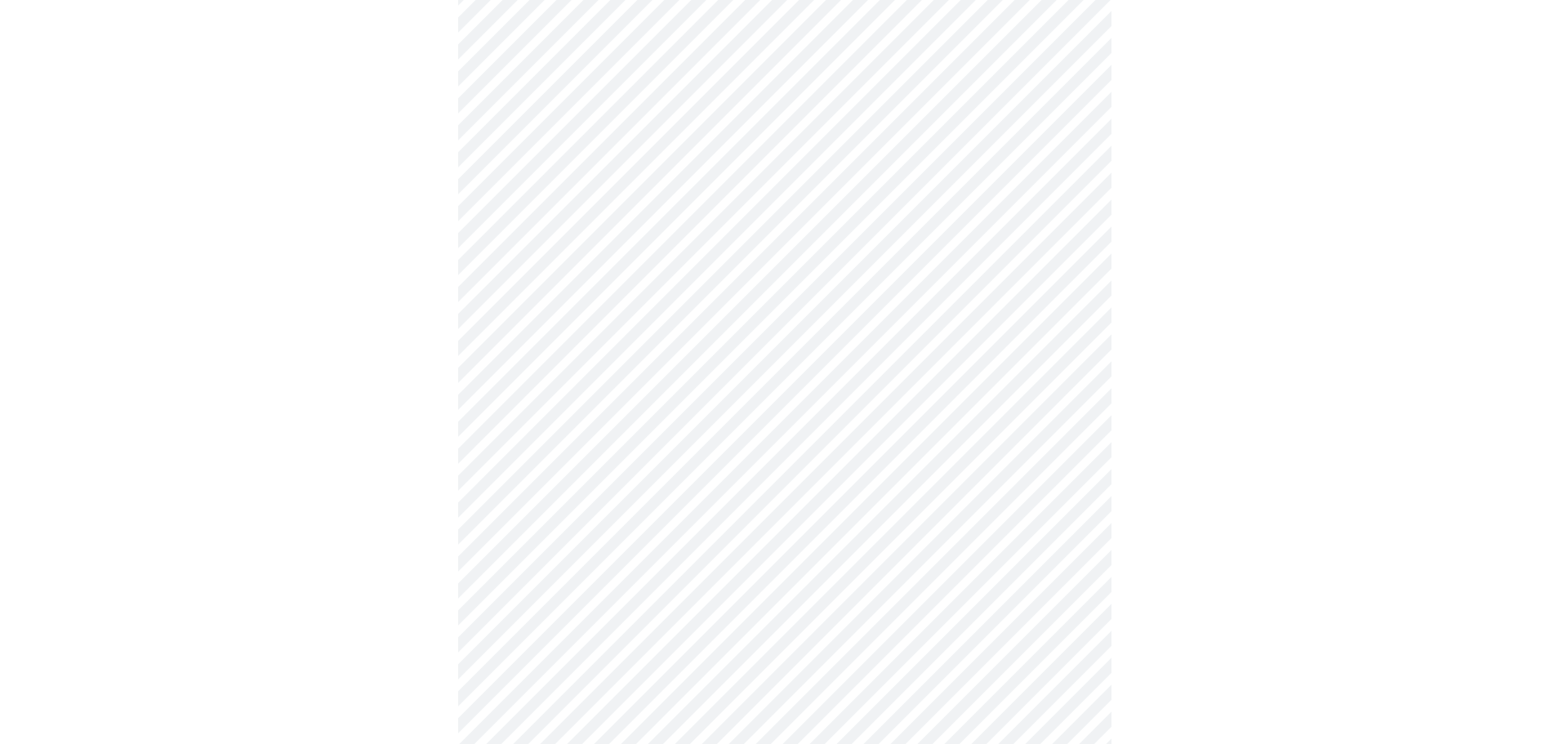
scroll to position [1200, 0]
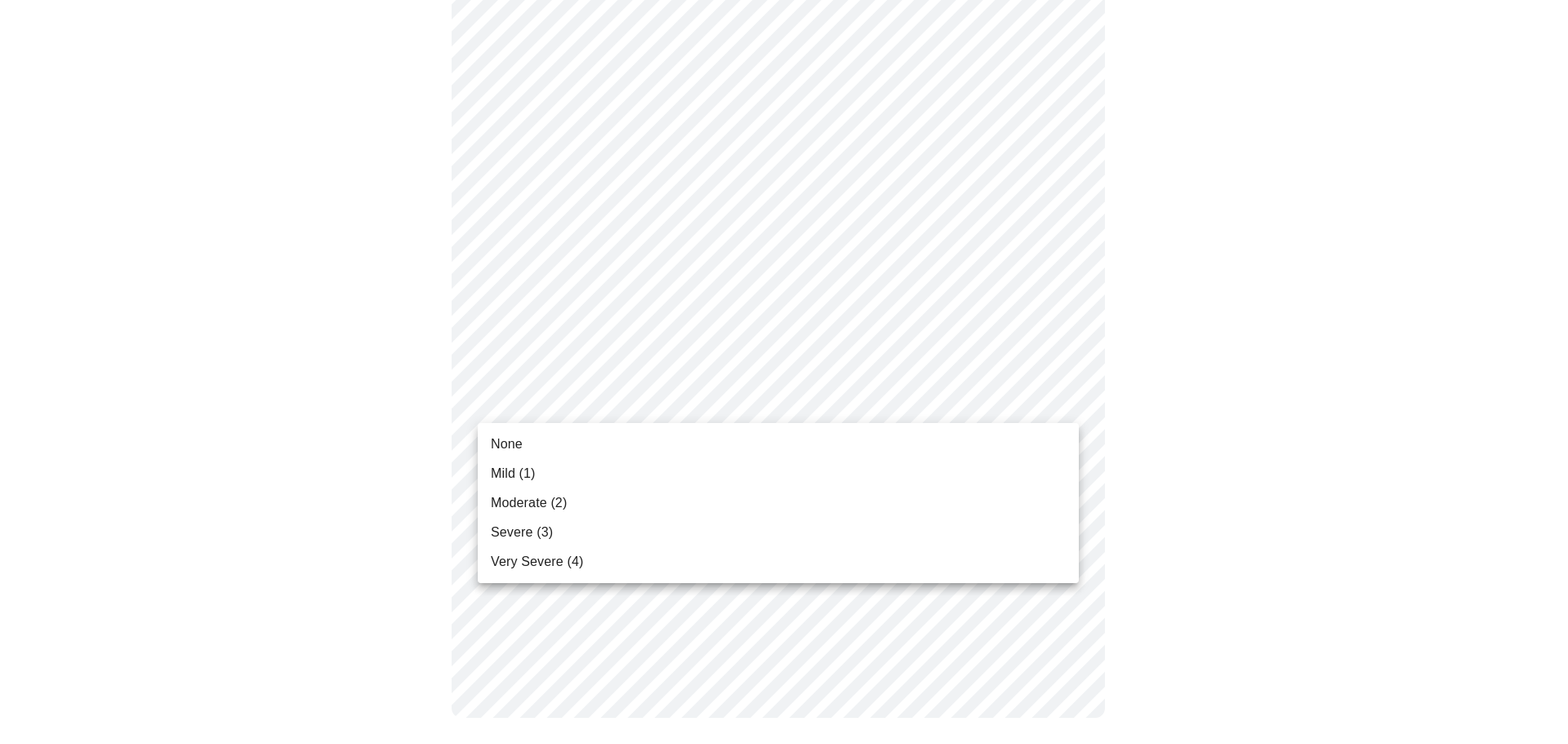
click at [1004, 485] on li "Mild (1)" at bounding box center [778, 473] width 601 height 29
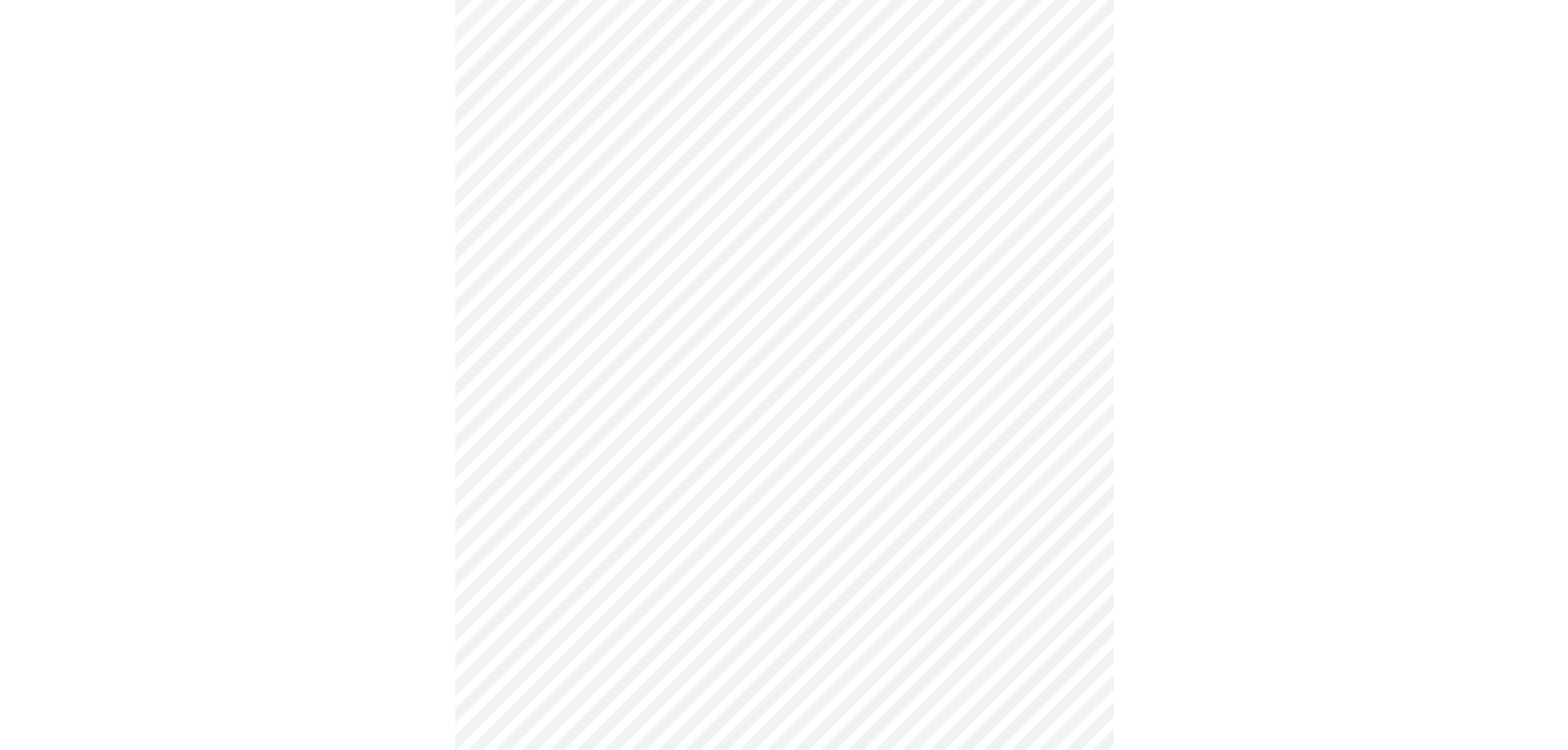
scroll to position [576, 0]
click at [1076, 424] on body "MyMenopauseRx Appointments Messaging Labs Uploads Medications Community Refer a…" at bounding box center [784, 243] width 1556 height 1626
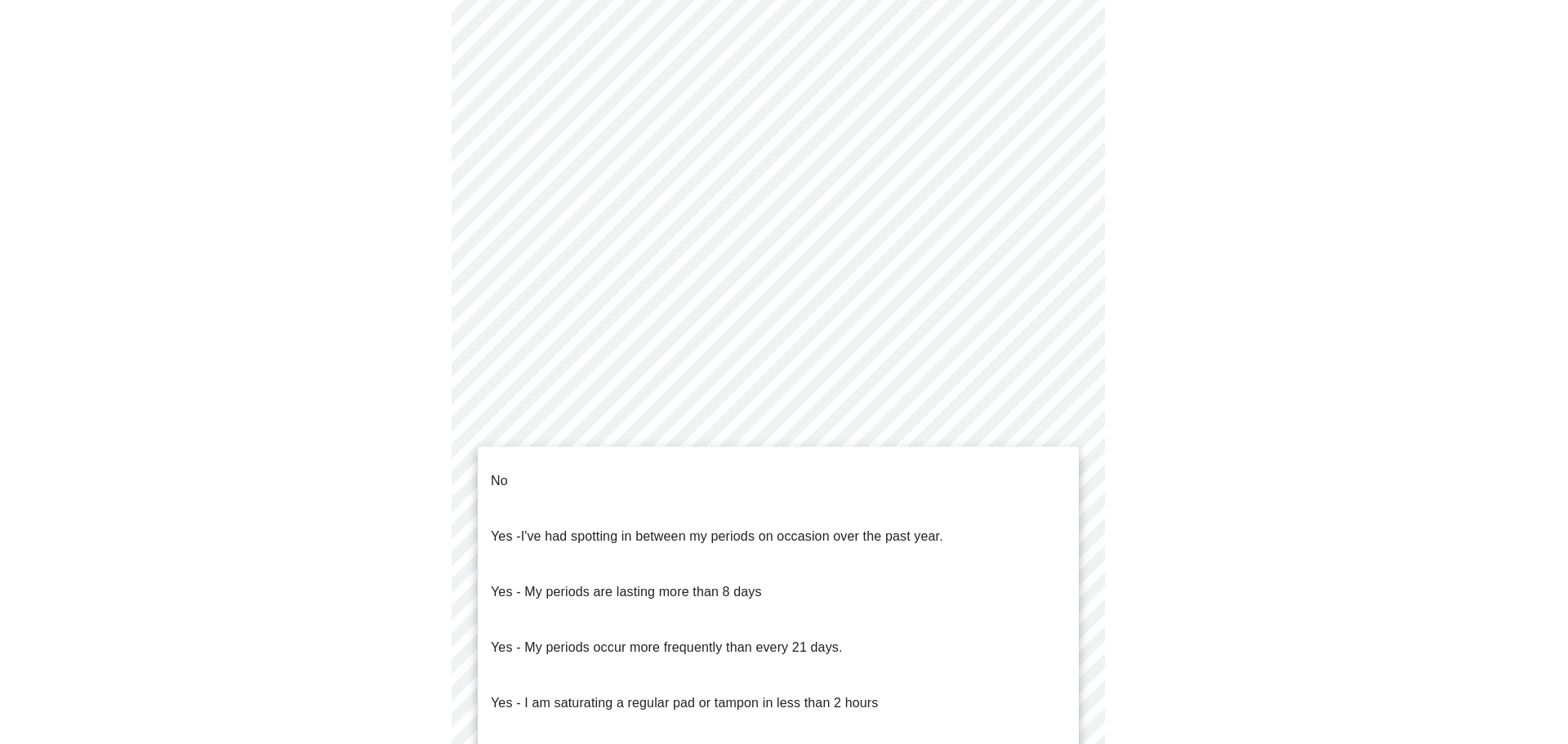
click at [998, 467] on li "No" at bounding box center [778, 480] width 601 height 55
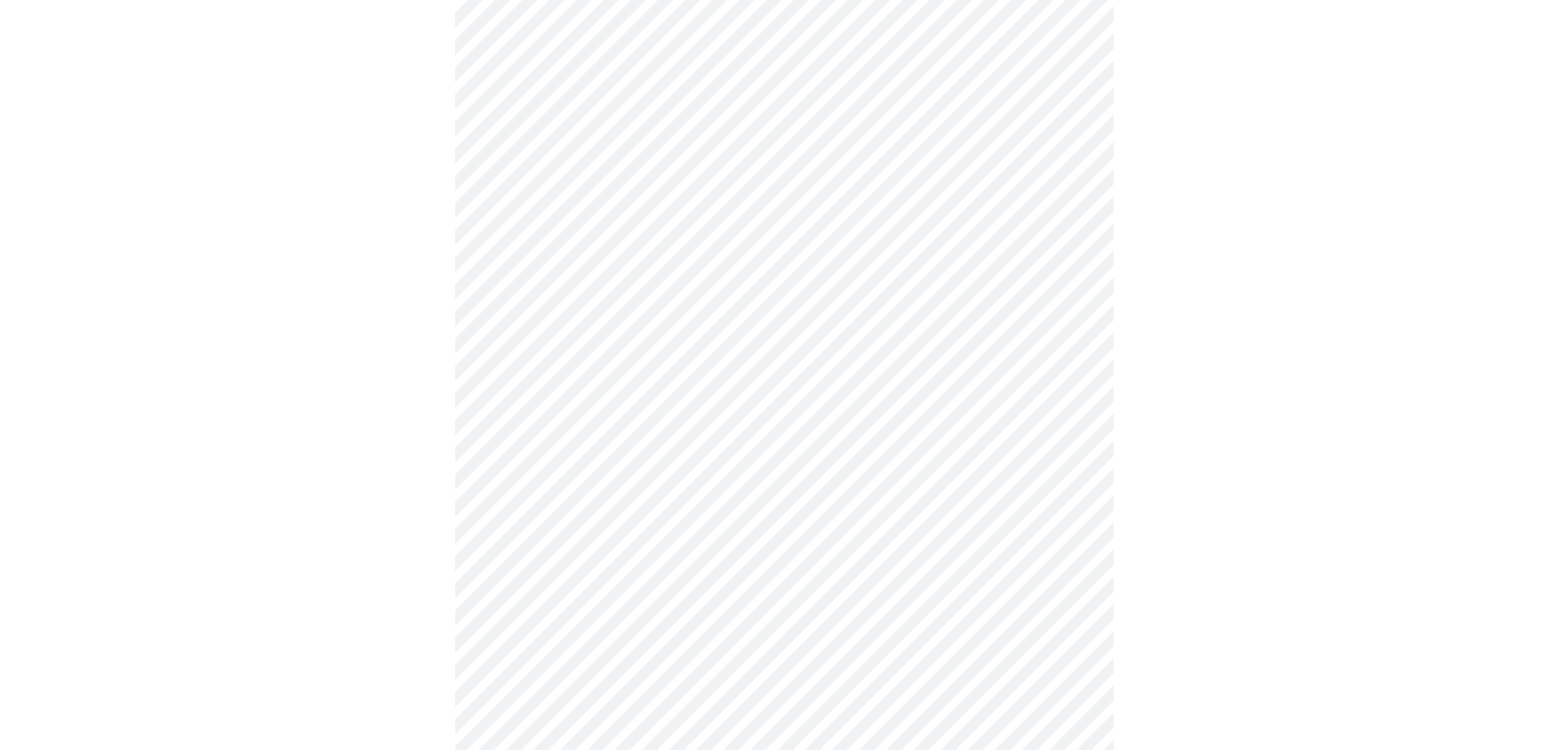
click at [1075, 560] on body "MyMenopauseRx Appointments Messaging Labs Uploads Medications Community Refer a…" at bounding box center [784, 238] width 1556 height 1615
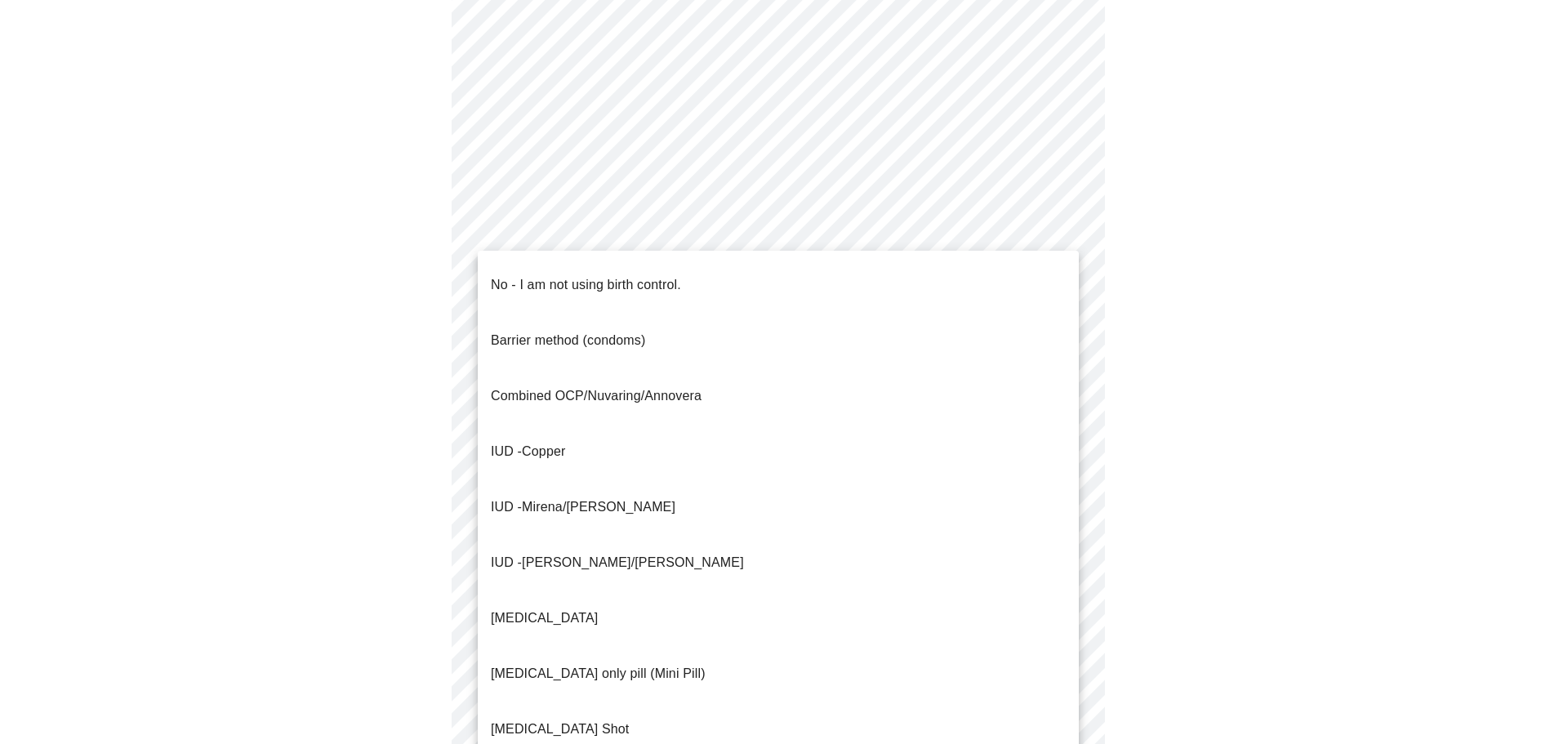
click at [978, 480] on li "IUD - Mirena/[PERSON_NAME]" at bounding box center [778, 507] width 601 height 55
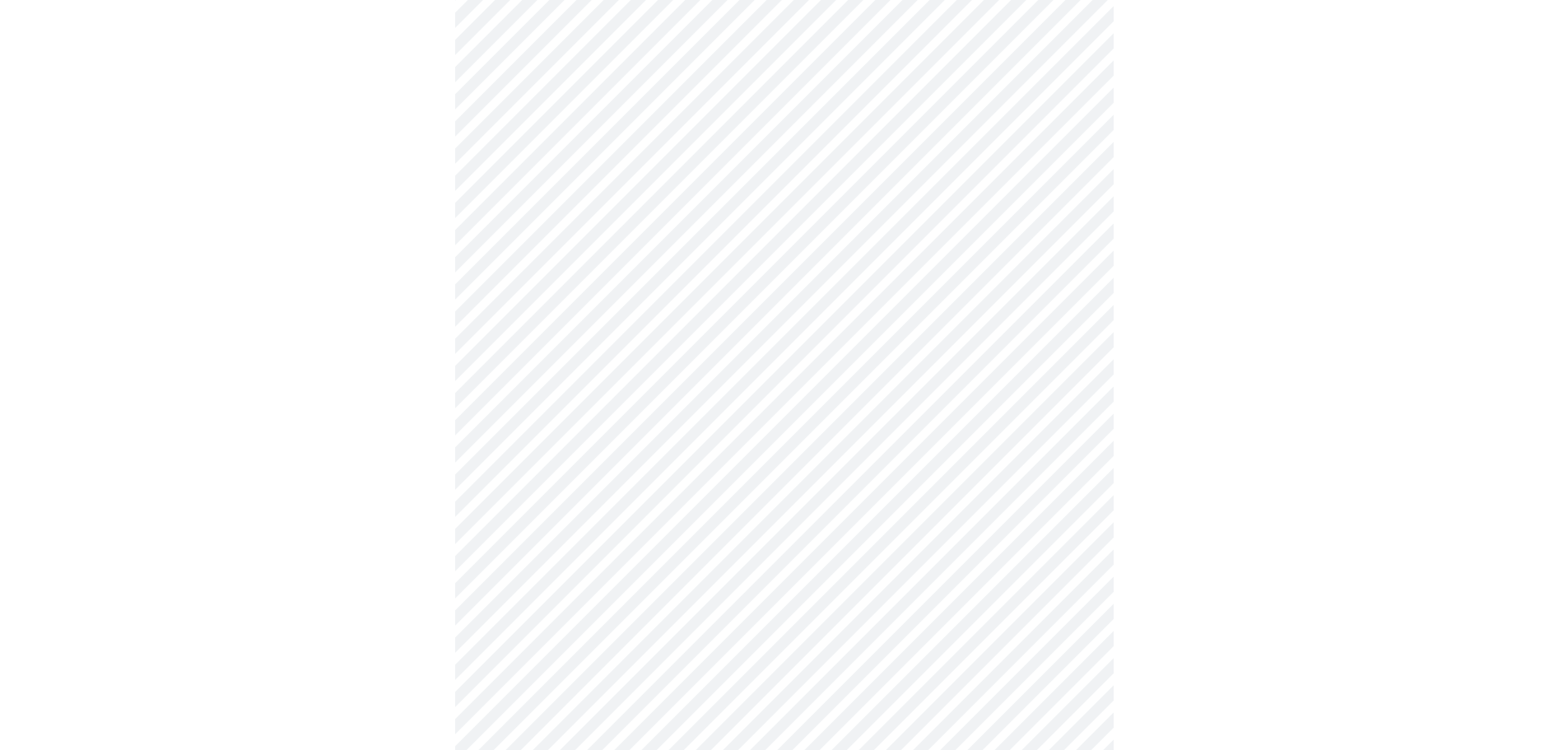
click at [1077, 668] on body "MyMenopauseRx Appointments Messaging Labs Uploads Medications Community Refer a…" at bounding box center [784, 233] width 1556 height 1605
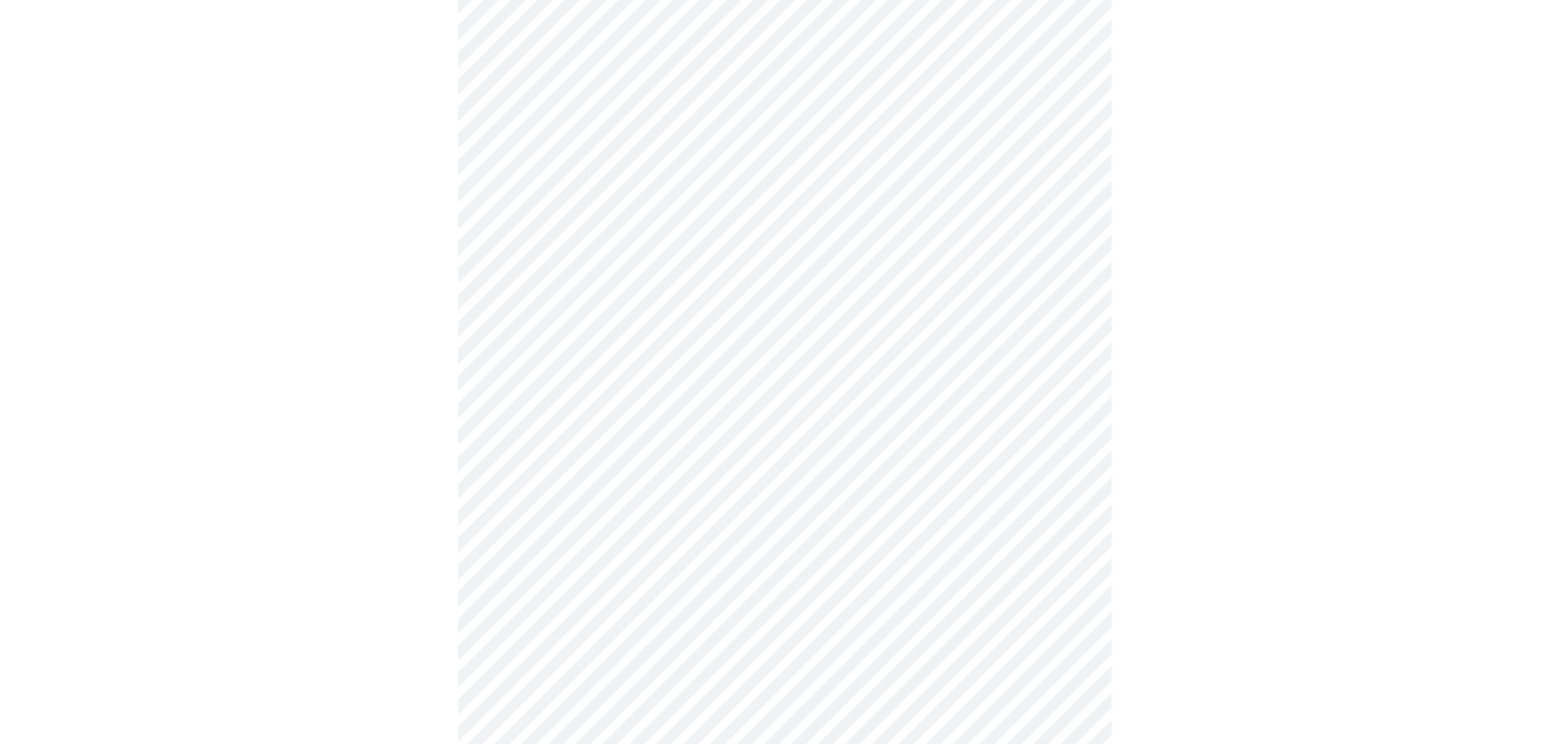
scroll to position [839, 0]
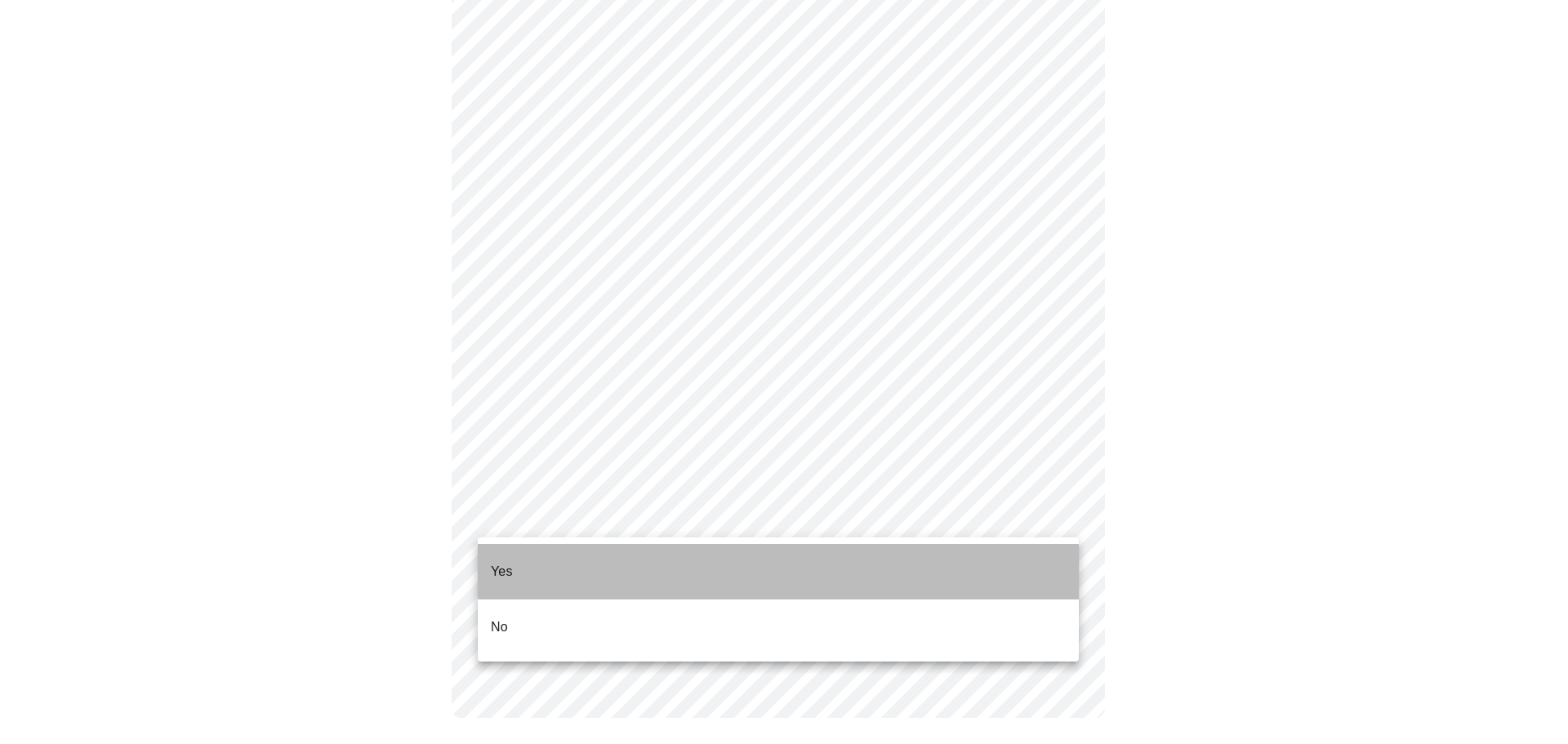
click at [981, 556] on li "Yes" at bounding box center [778, 572] width 601 height 55
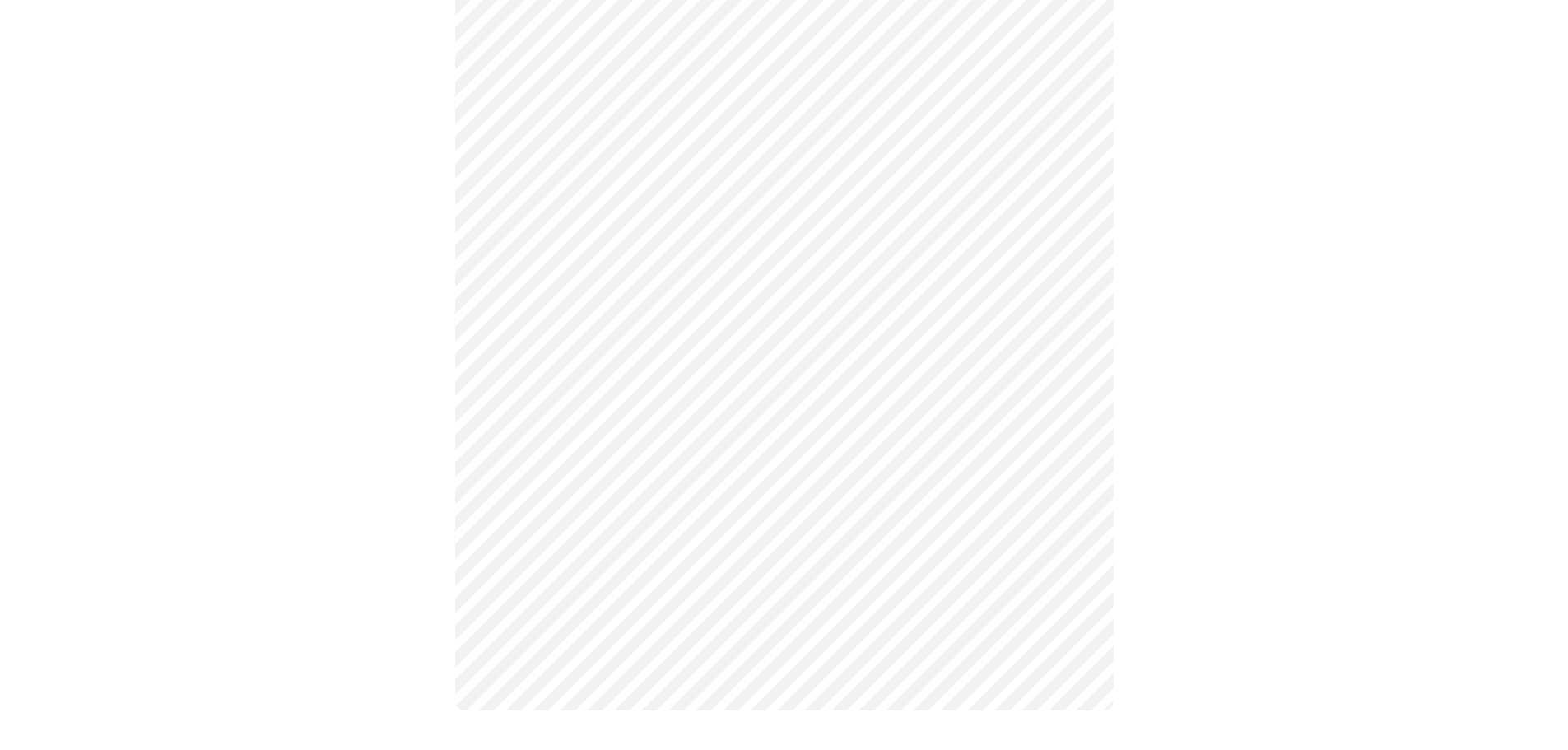
scroll to position [0, 0]
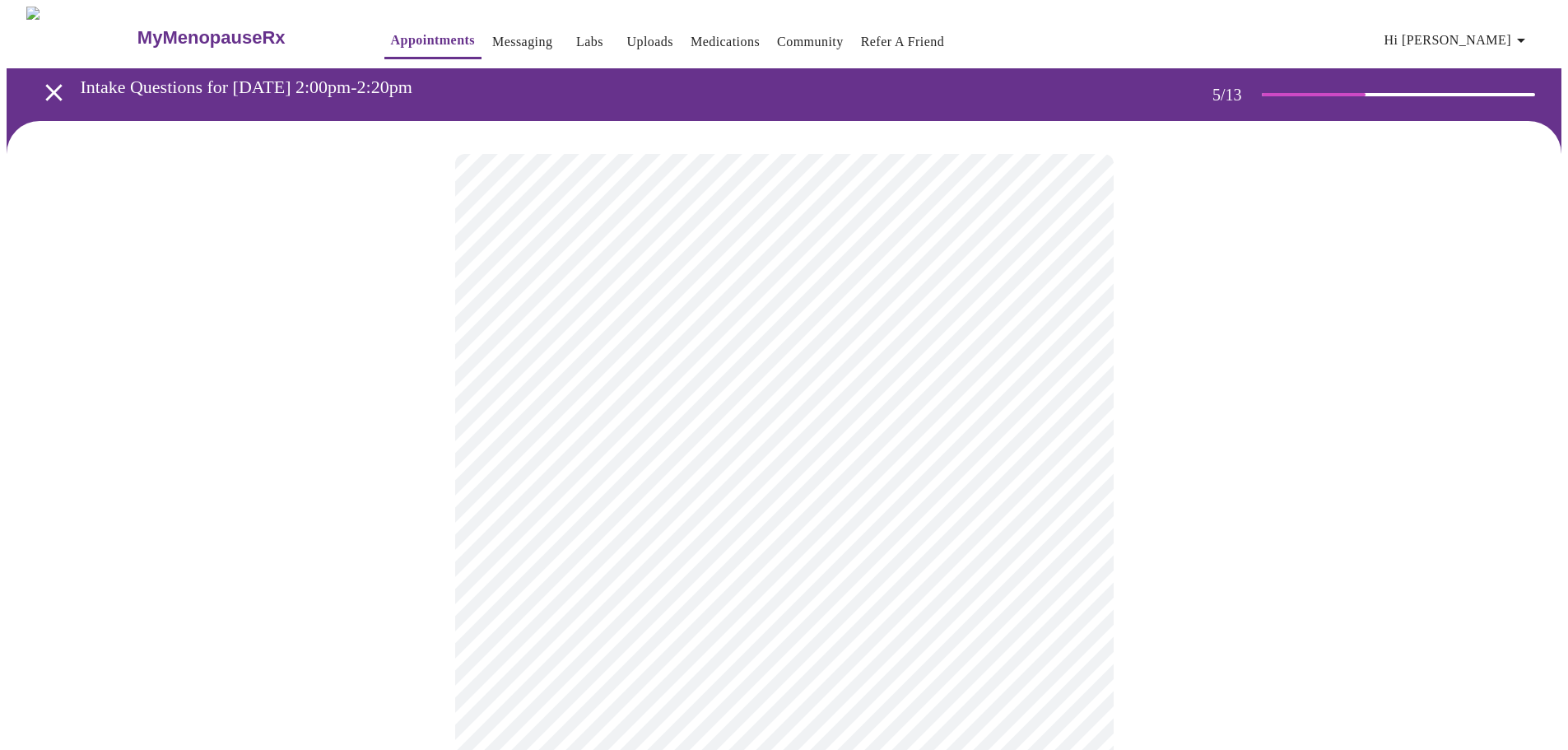
click at [1067, 570] on body "MyMenopauseRx Appointments Messaging Labs Uploads Medications Community Refer a…" at bounding box center [784, 615] width 1556 height 1217
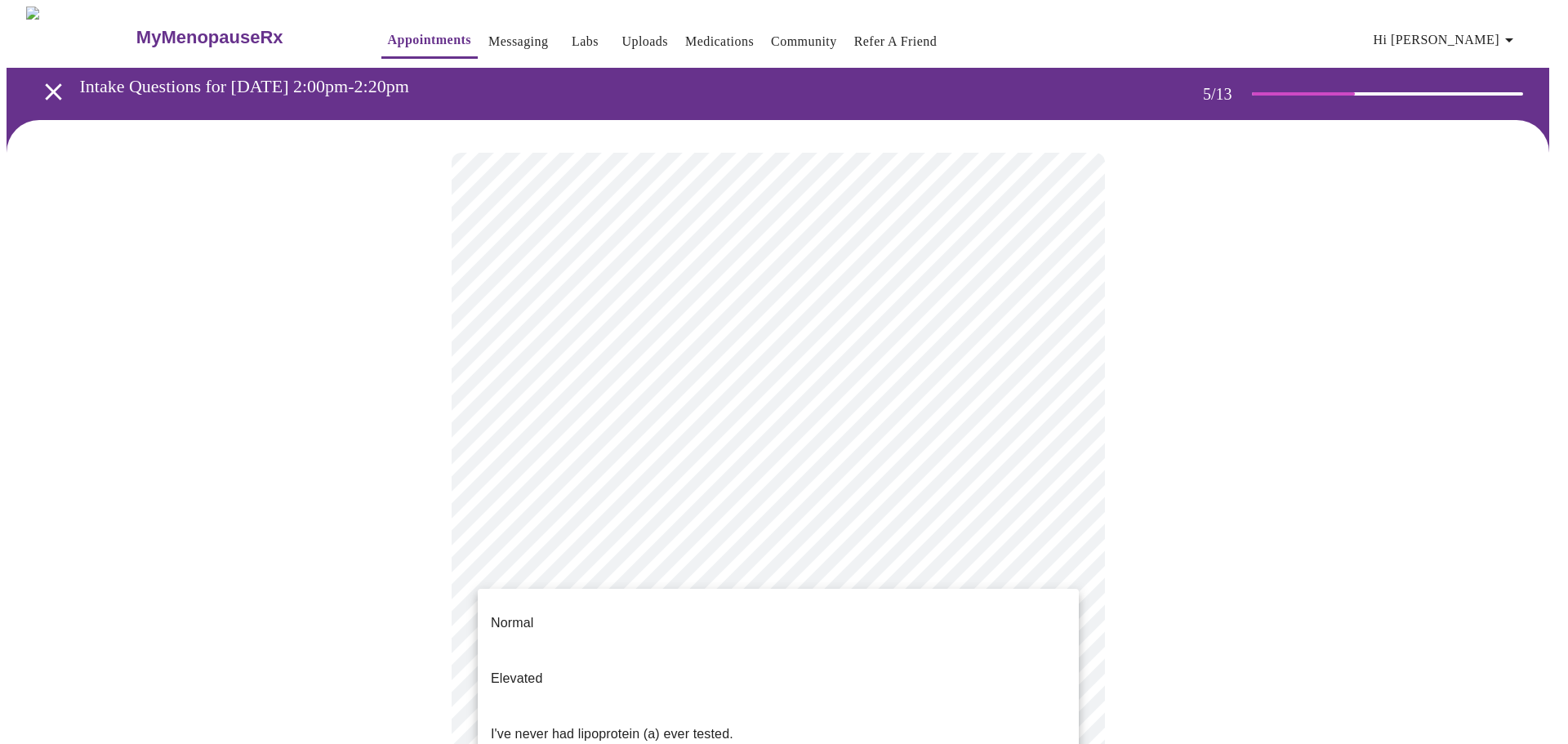
click at [890, 707] on li "I've never had lipoprotein (a) ever tested." at bounding box center [778, 734] width 601 height 55
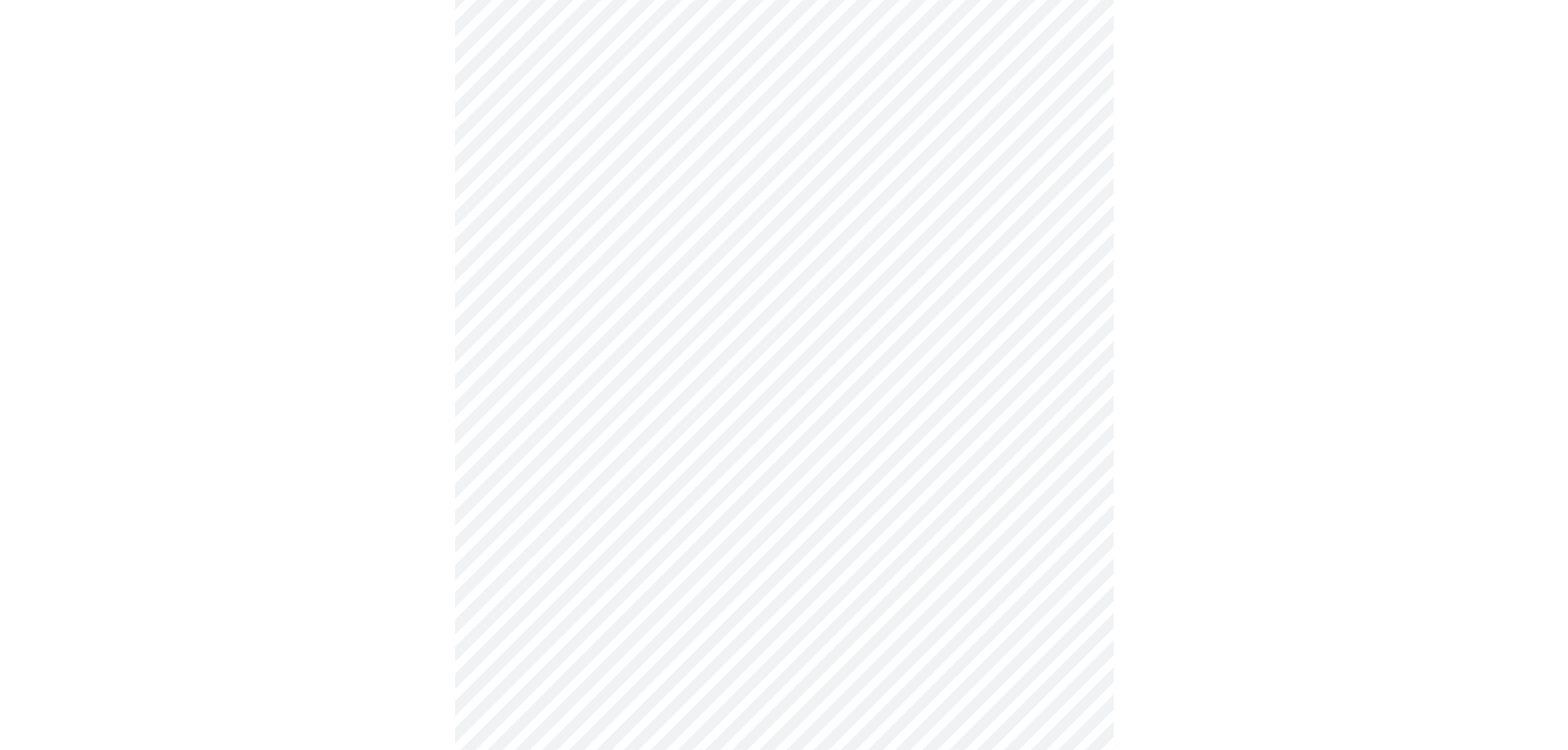
scroll to position [4248, 0]
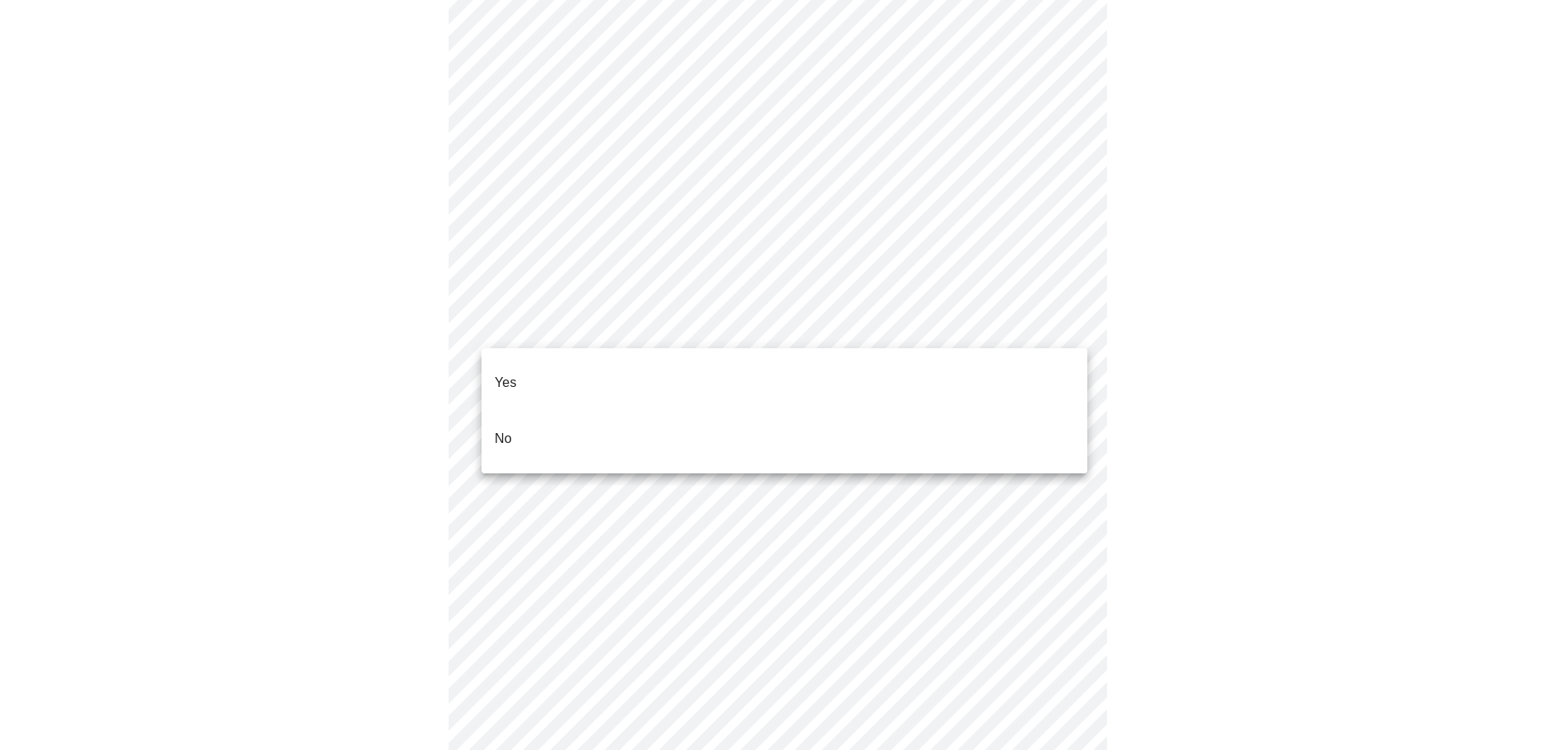
click at [1040, 425] on li "No" at bounding box center [784, 438] width 606 height 56
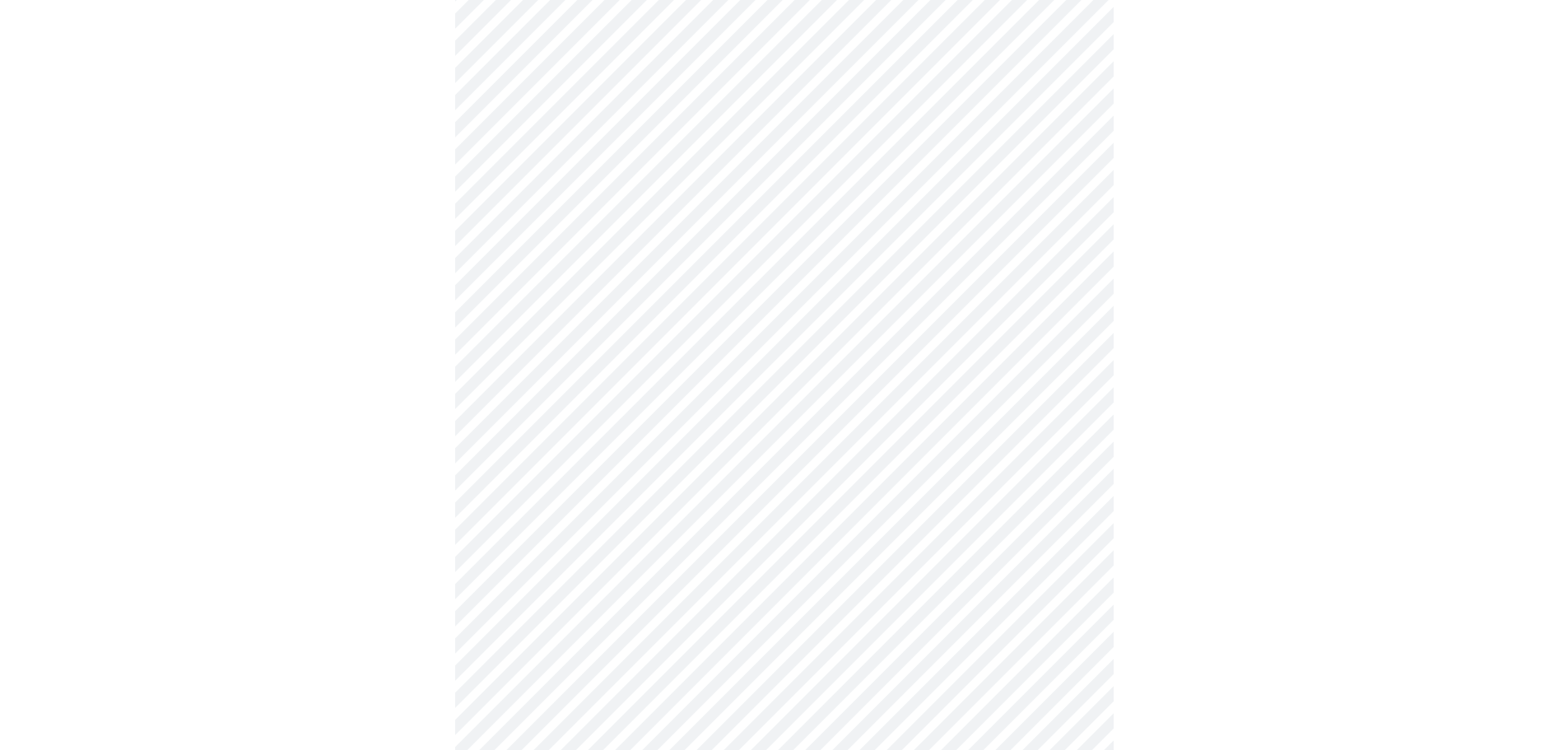
scroll to position [824, 0]
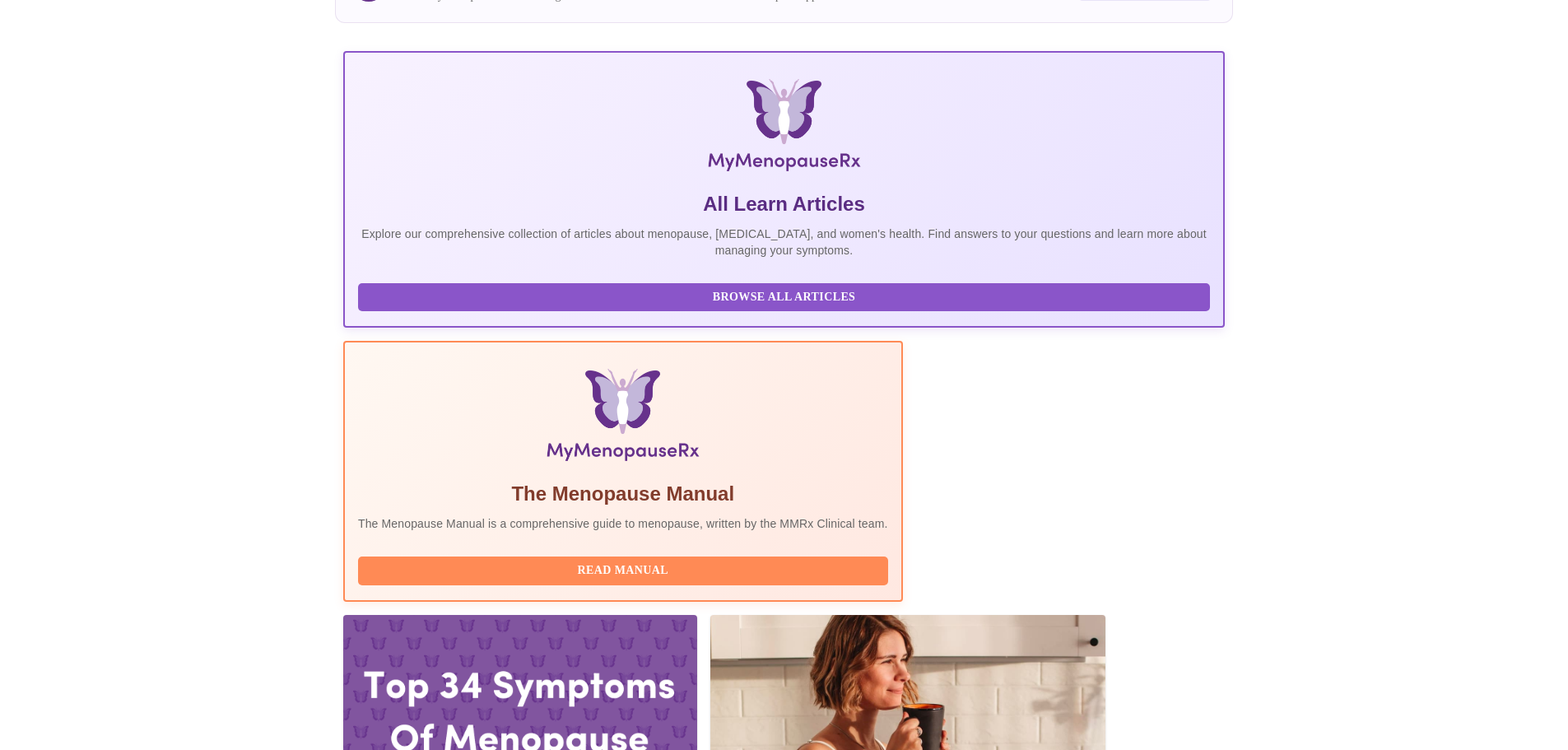
scroll to position [329, 0]
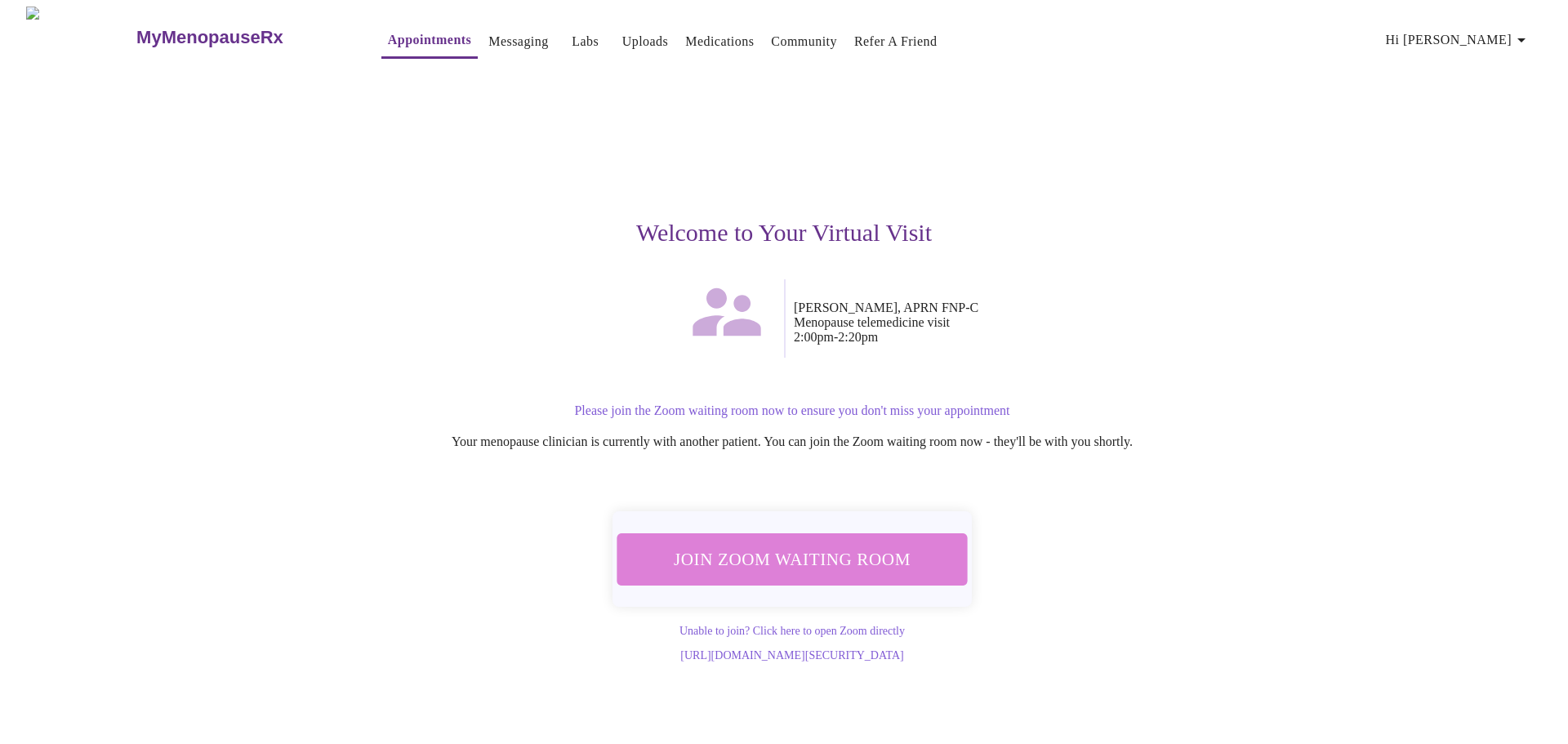
click at [826, 564] on span "Join Zoom Waiting Room" at bounding box center [792, 559] width 307 height 30
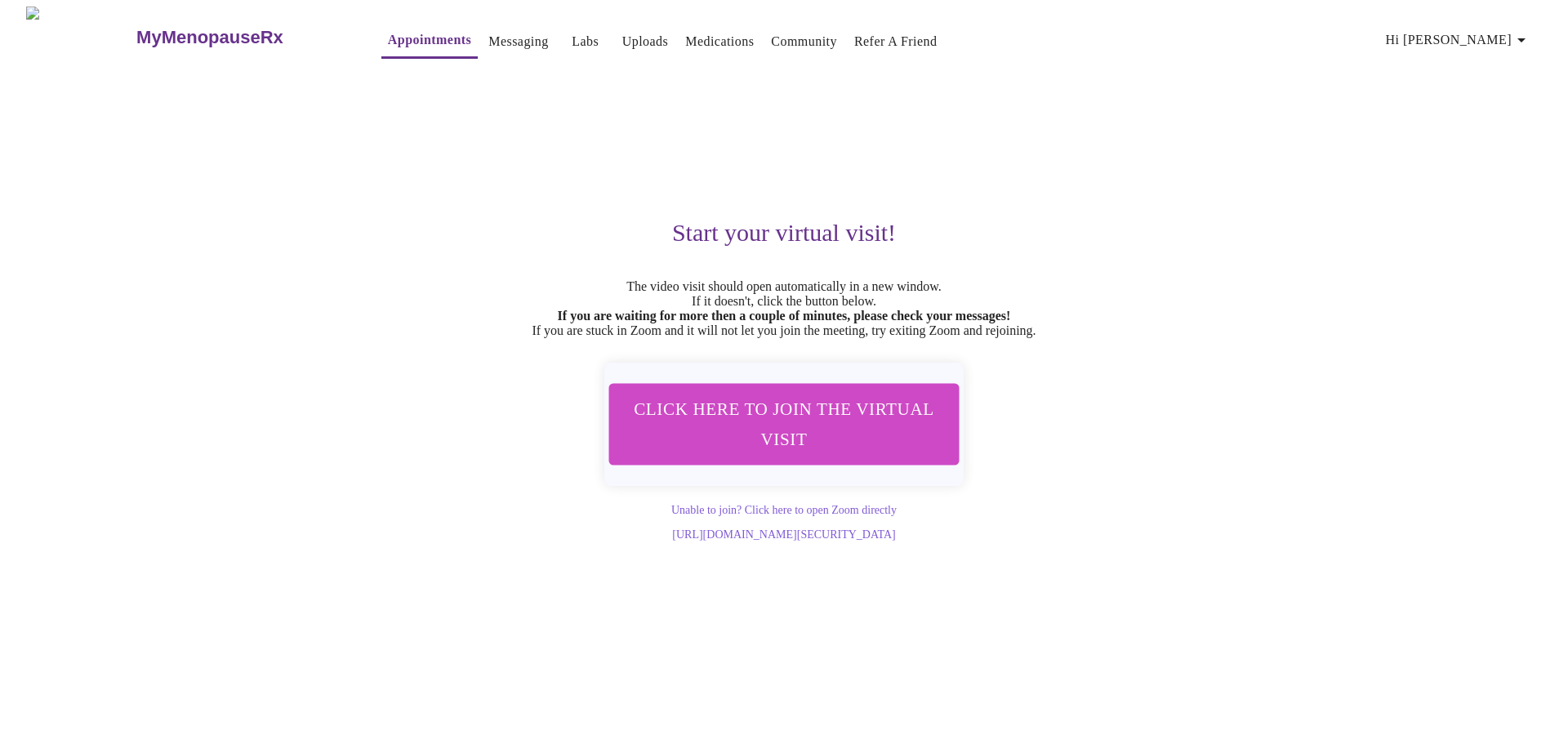
click at [572, 34] on link "Labs" at bounding box center [585, 42] width 27 height 23
